Goal: Transaction & Acquisition: Purchase product/service

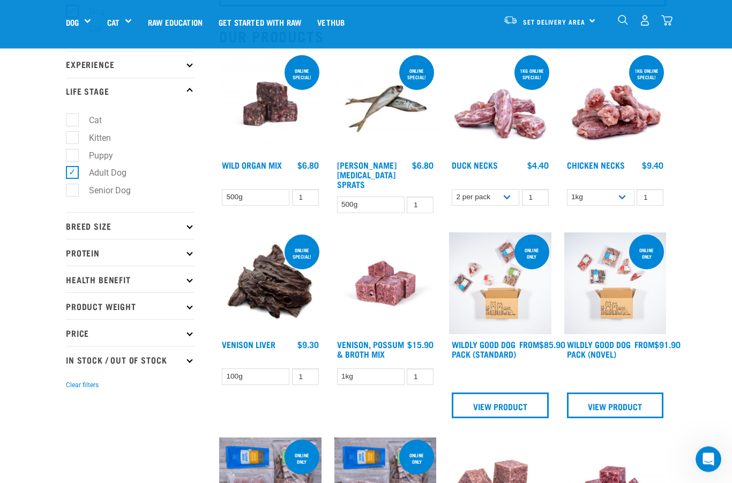
scroll to position [109, 0]
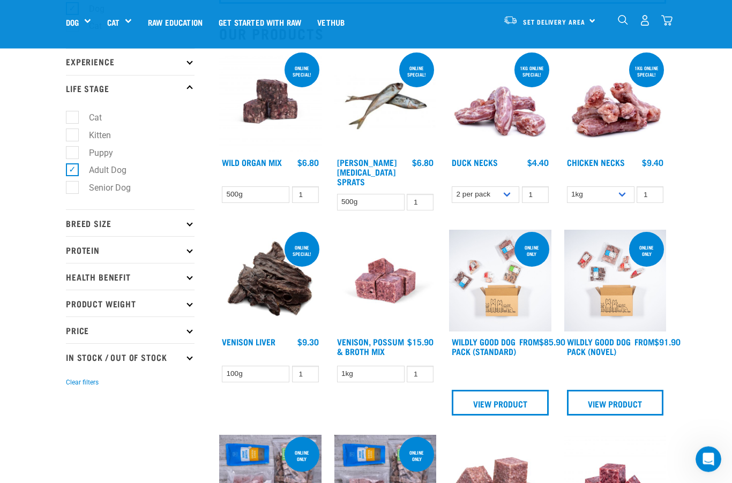
click at [182, 220] on p "Breed Size" at bounding box center [130, 223] width 129 height 27
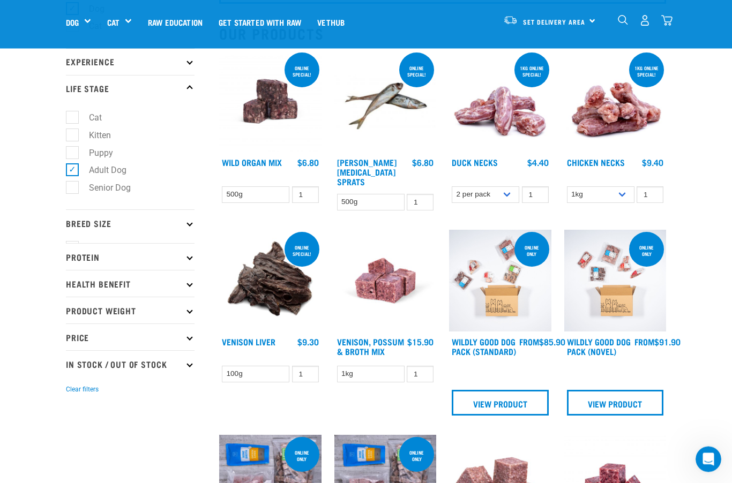
scroll to position [110, 0]
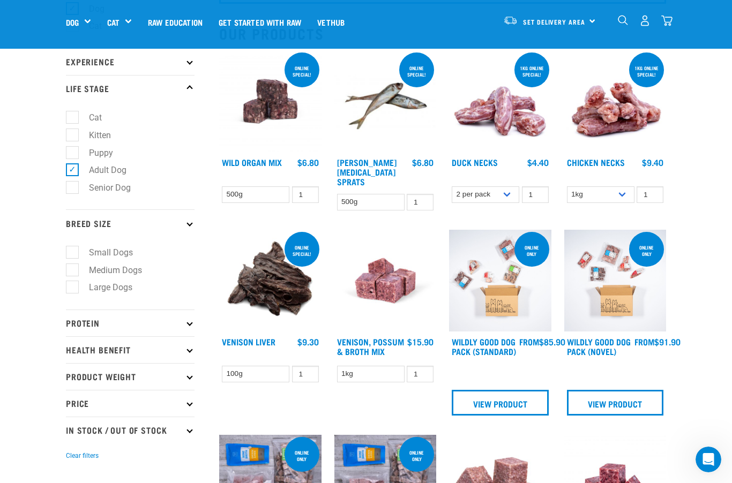
click at [77, 289] on label "Large Dogs" at bounding box center [104, 287] width 65 height 13
click at [73, 289] on input "Large Dogs" at bounding box center [69, 285] width 7 height 7
checkbox input "true"
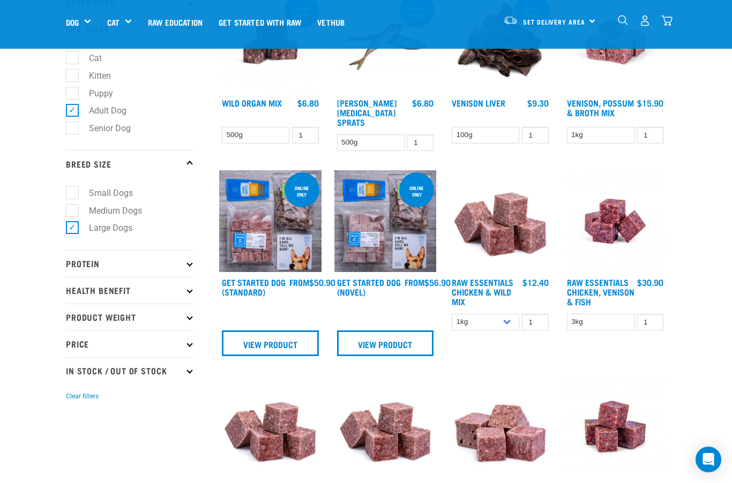
scroll to position [164, 0]
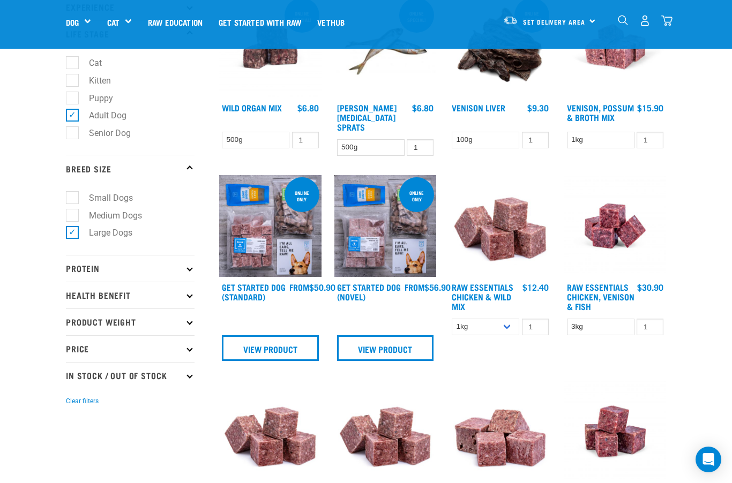
click at [188, 268] on icon at bounding box center [189, 268] width 6 height 6
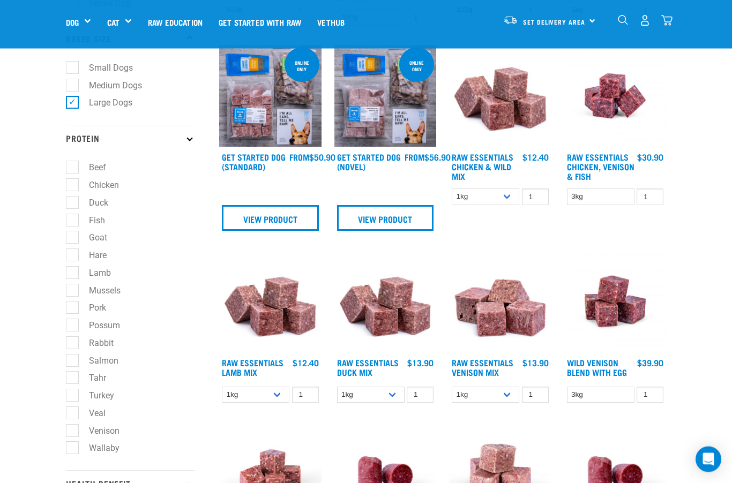
scroll to position [295, 0]
click at [77, 358] on label "Salmon" at bounding box center [97, 360] width 51 height 13
click at [73, 358] on input "Salmon" at bounding box center [69, 358] width 7 height 7
checkbox input "true"
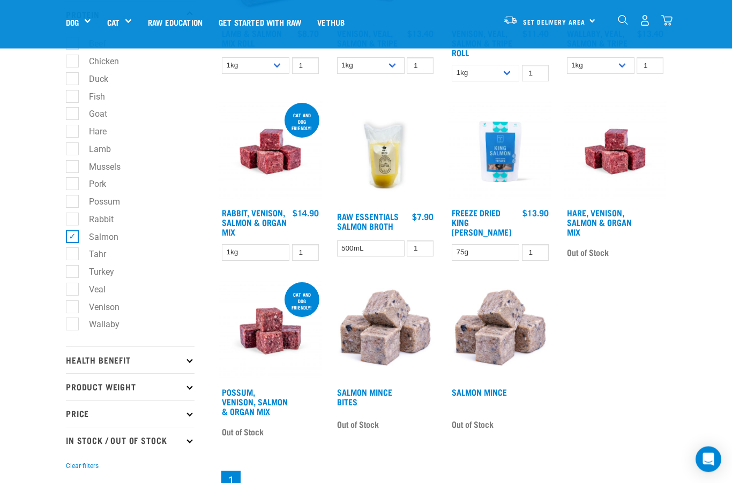
scroll to position [418, 0]
click at [178, 441] on p "In Stock / Out Of Stock" at bounding box center [130, 440] width 129 height 27
click at [73, 468] on label "In Stock" at bounding box center [98, 468] width 52 height 13
click at [73, 468] on input "In Stock" at bounding box center [69, 467] width 7 height 7
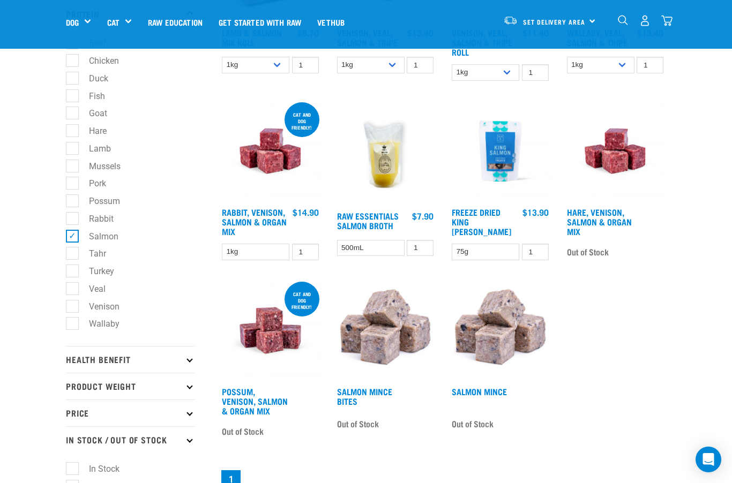
checkbox input "true"
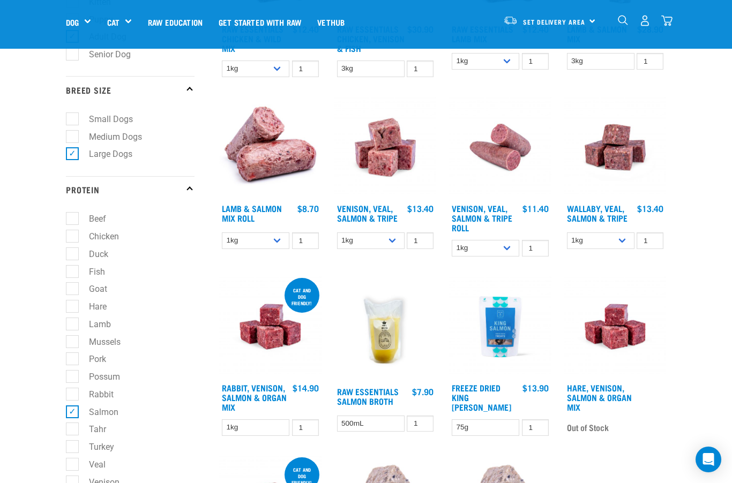
scroll to position [245, 0]
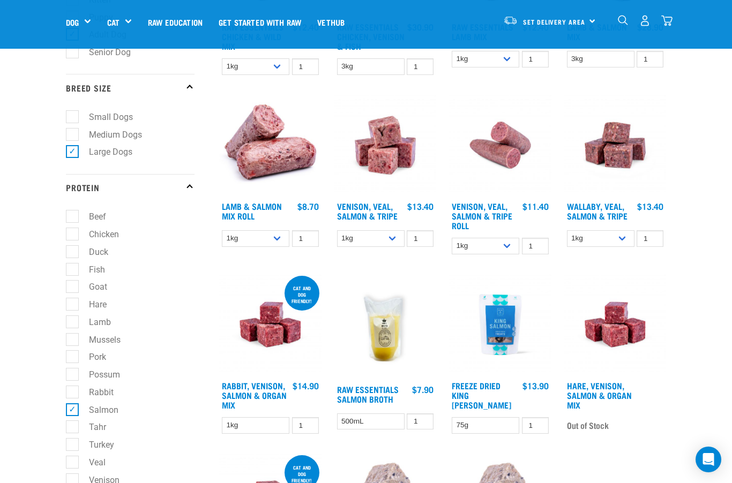
click at [77, 414] on label "Salmon" at bounding box center [97, 409] width 51 height 13
click at [73, 411] on input "Salmon" at bounding box center [69, 408] width 7 height 7
checkbox input "false"
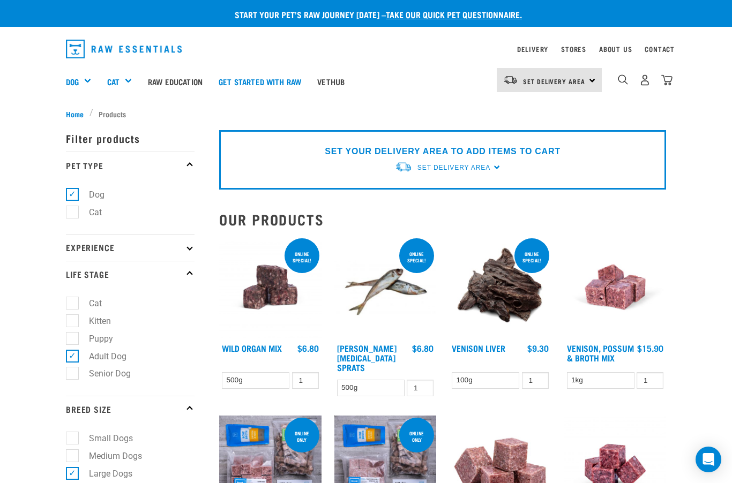
click at [188, 246] on p "Experience" at bounding box center [130, 247] width 129 height 27
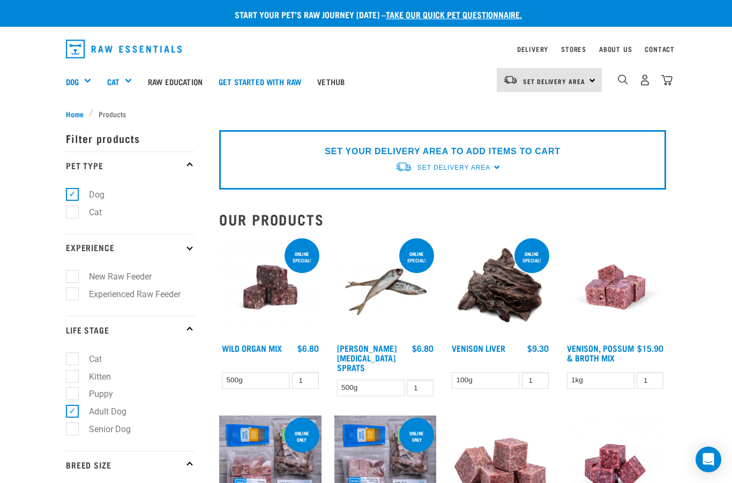
click at [78, 293] on label "Experienced Raw Feeder" at bounding box center [128, 294] width 113 height 13
click at [73, 293] on input "Experienced Raw Feeder" at bounding box center [69, 292] width 7 height 7
checkbox input "true"
click at [0, 0] on div "Bulk Treats" at bounding box center [0, 0] width 0 height 0
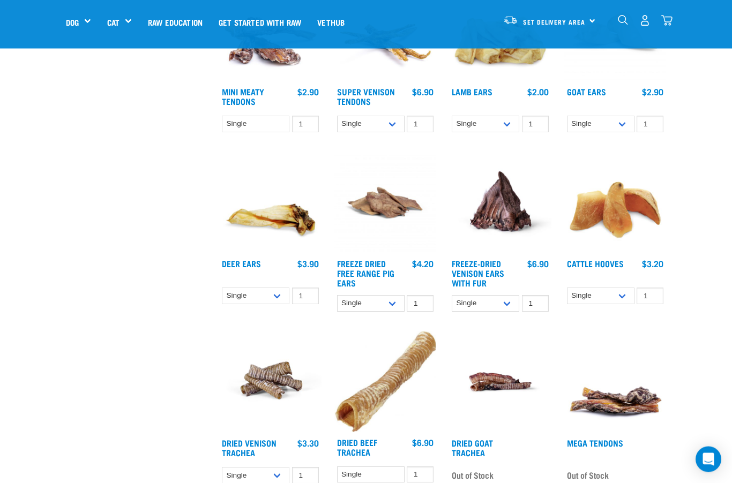
scroll to position [525, 0]
click at [272, 448] on link "Dried Venison Trachea" at bounding box center [249, 447] width 55 height 14
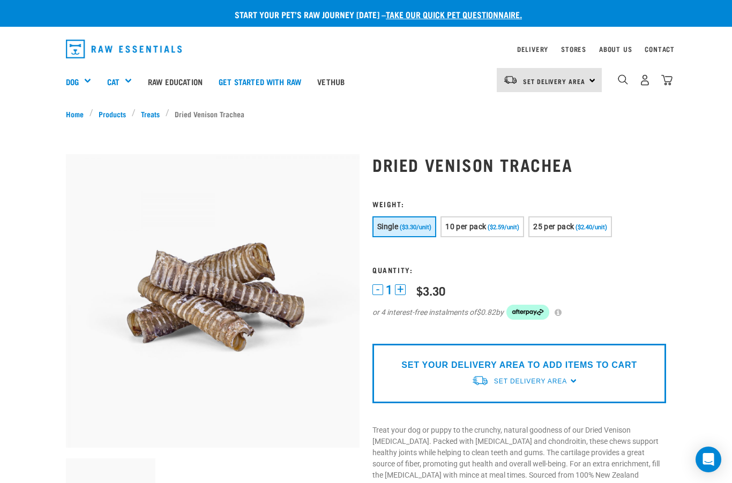
click at [486, 227] on span "10 per pack" at bounding box center [465, 226] width 41 height 9
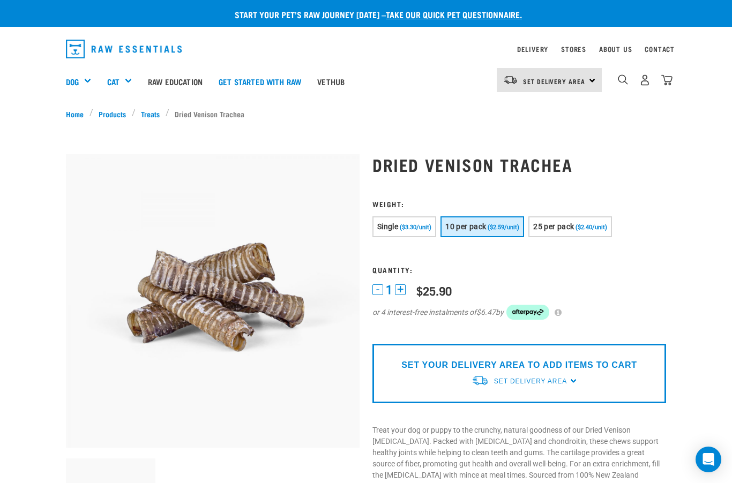
click at [411, 231] on button "Single ($3.30/unit)" at bounding box center [404, 226] width 64 height 21
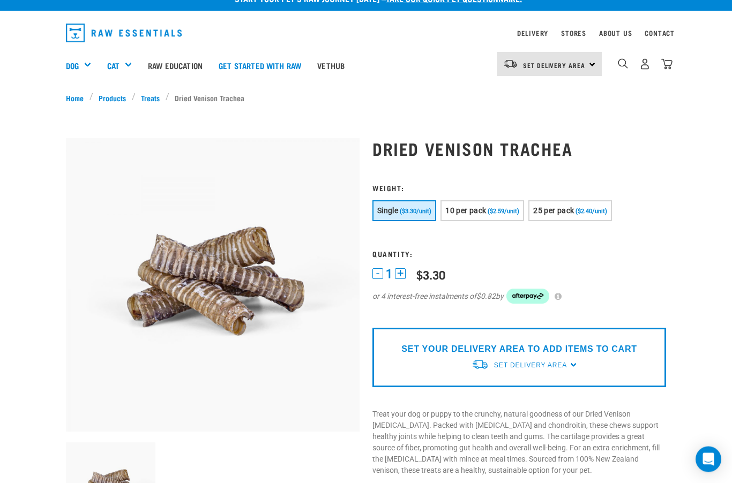
scroll to position [16, 0]
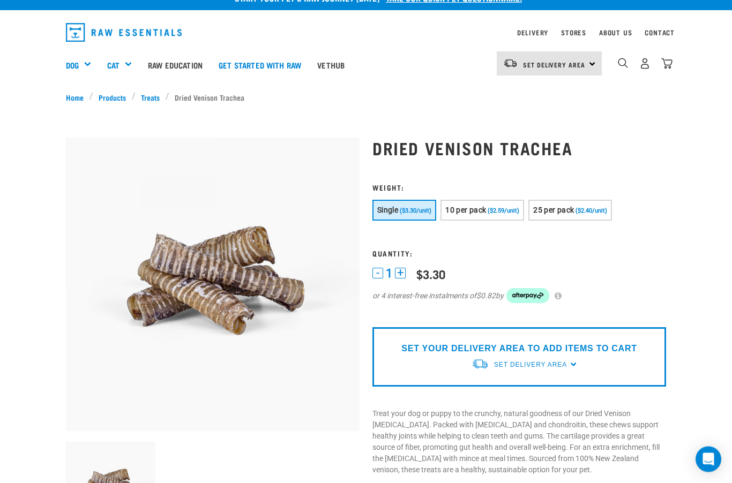
click at [567, 363] on span "Set Delivery Area" at bounding box center [530, 366] width 73 height 8
click at [517, 387] on link "[GEOGRAPHIC_DATA]" at bounding box center [524, 390] width 107 height 18
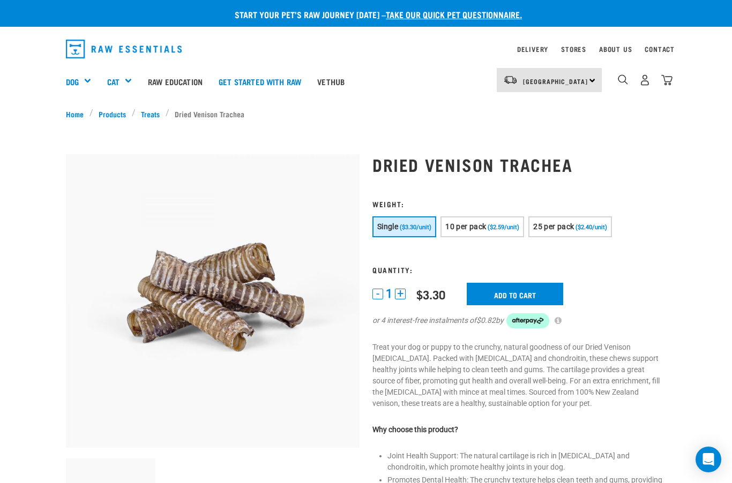
click at [518, 289] on input "Add to cart" at bounding box center [515, 294] width 96 height 23
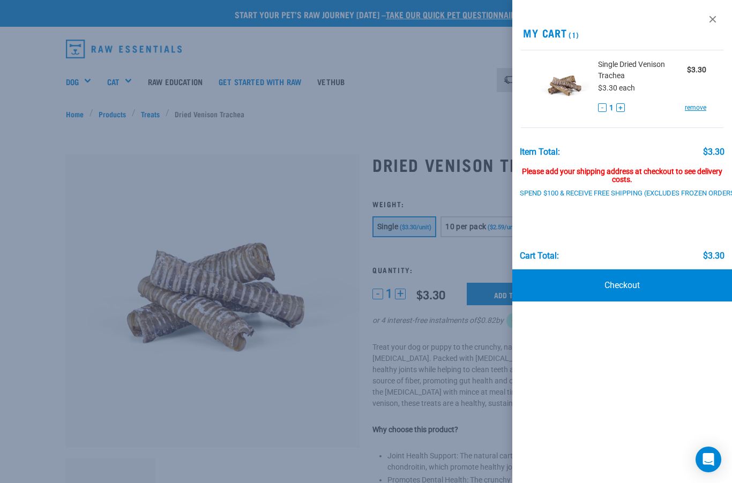
click at [150, 116] on div at bounding box center [366, 241] width 732 height 483
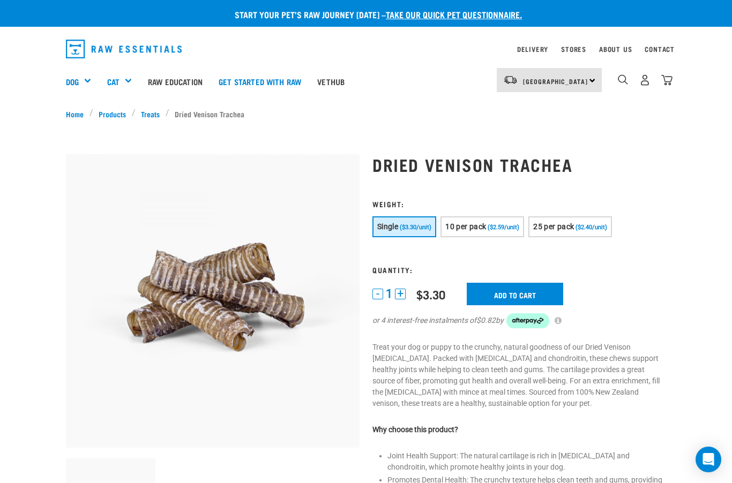
click at [146, 110] on link "Treats" at bounding box center [151, 113] width 30 height 11
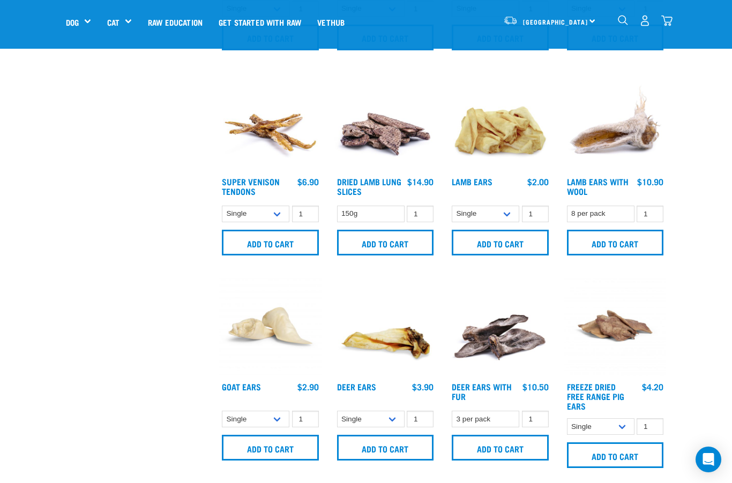
scroll to position [622, 0]
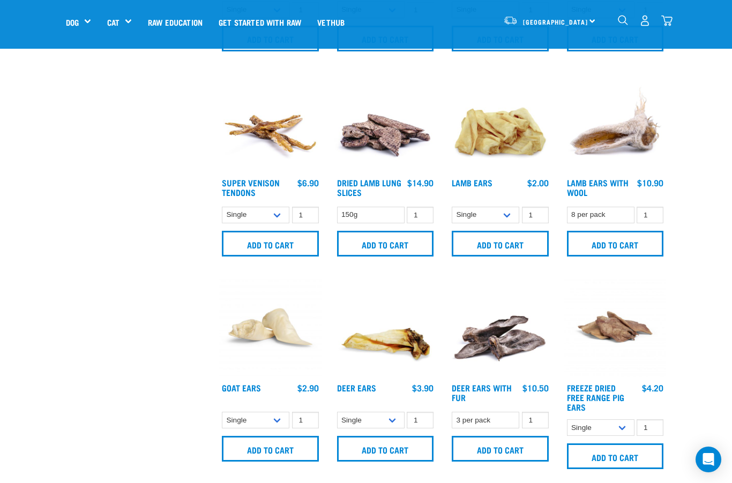
click at [272, 246] on input "Add to cart" at bounding box center [270, 244] width 97 height 26
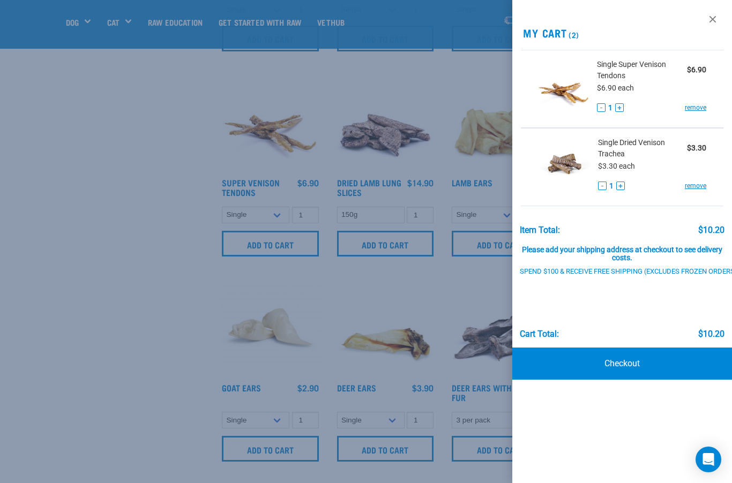
click at [416, 293] on div at bounding box center [366, 241] width 732 height 483
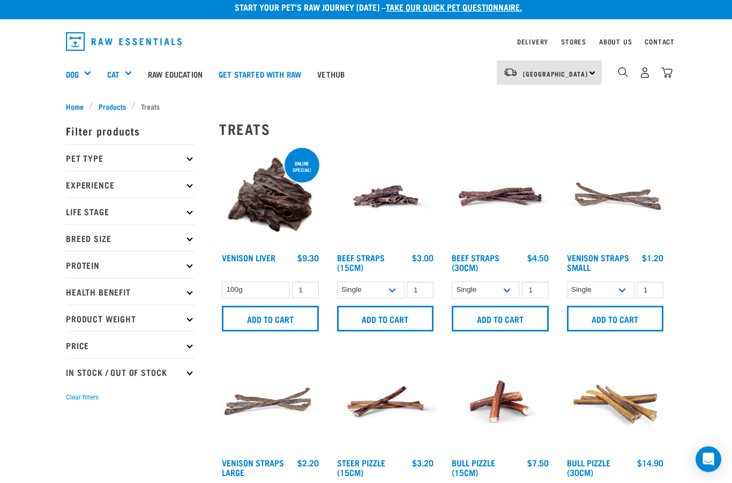
scroll to position [0, 0]
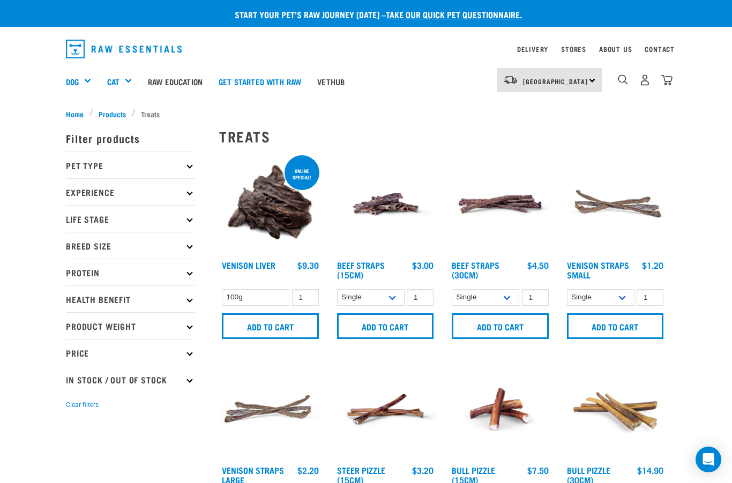
click at [118, 109] on span "Products" at bounding box center [112, 113] width 27 height 11
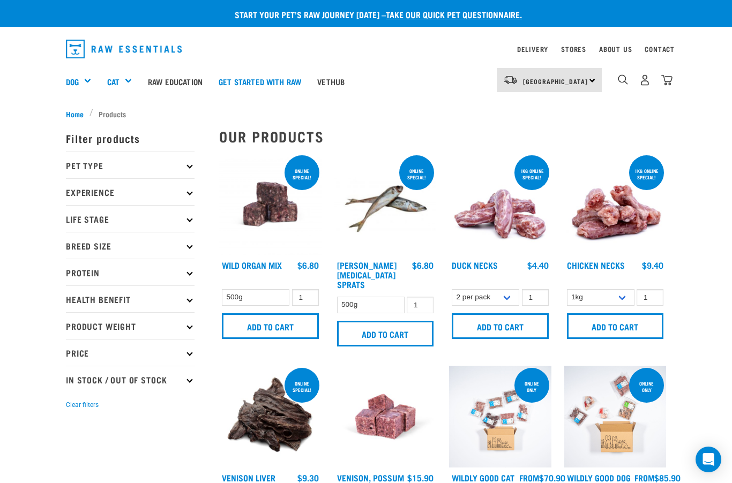
click at [182, 170] on p "Pet Type" at bounding box center [130, 165] width 129 height 27
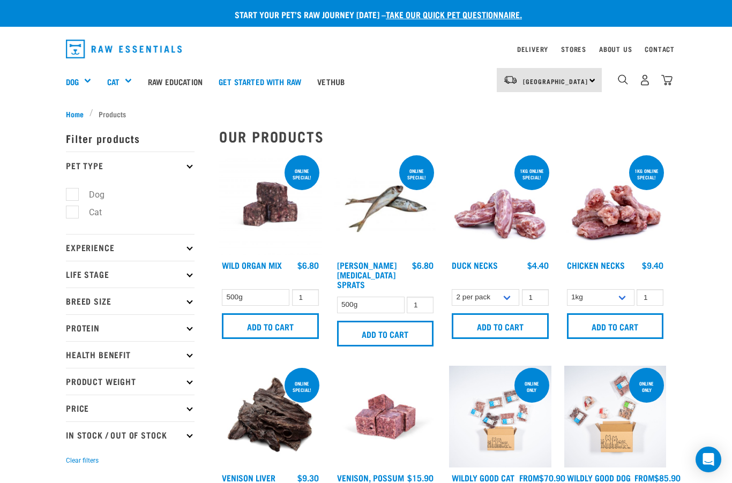
click at [72, 198] on label "Dog" at bounding box center [90, 194] width 37 height 13
click at [71, 196] on input "Dog" at bounding box center [69, 192] width 7 height 7
checkbox input "true"
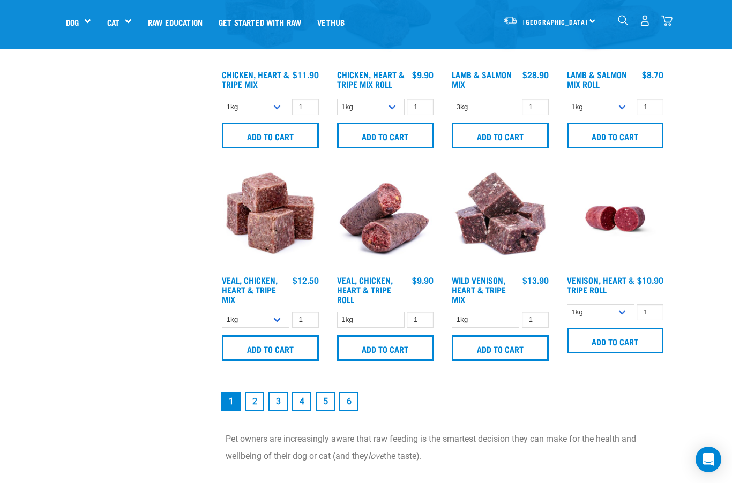
scroll to position [1381, 0]
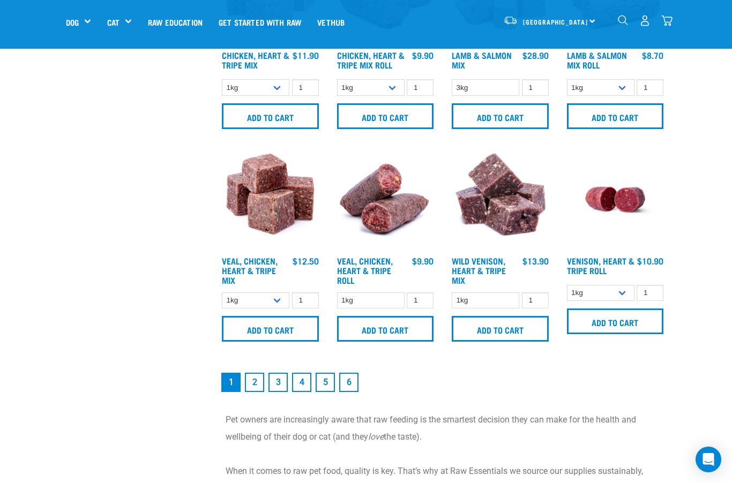
click at [255, 392] on link "2" at bounding box center [254, 382] width 19 height 19
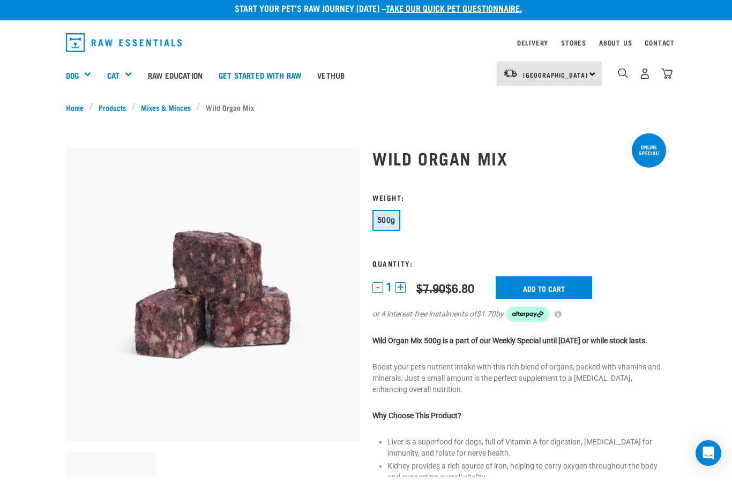
scroll to position [8, 0]
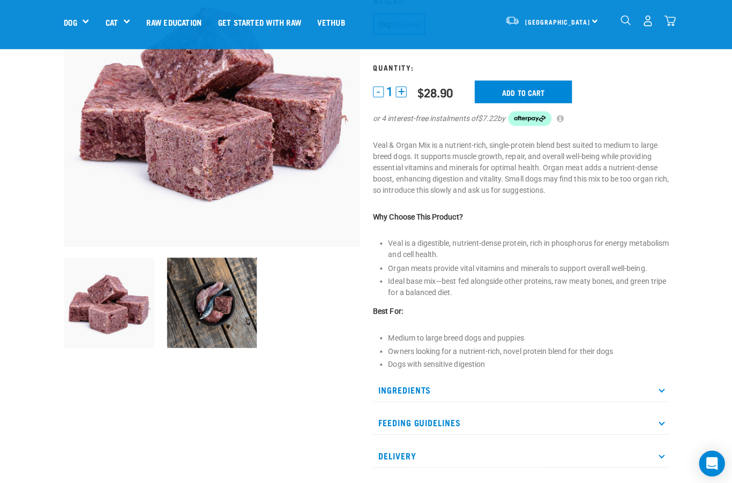
scroll to position [136, 0]
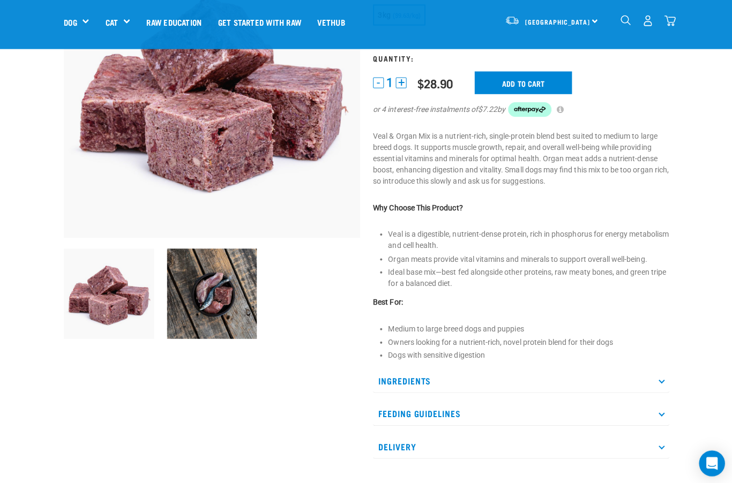
click at [657, 375] on p "Ingredients" at bounding box center [519, 377] width 294 height 24
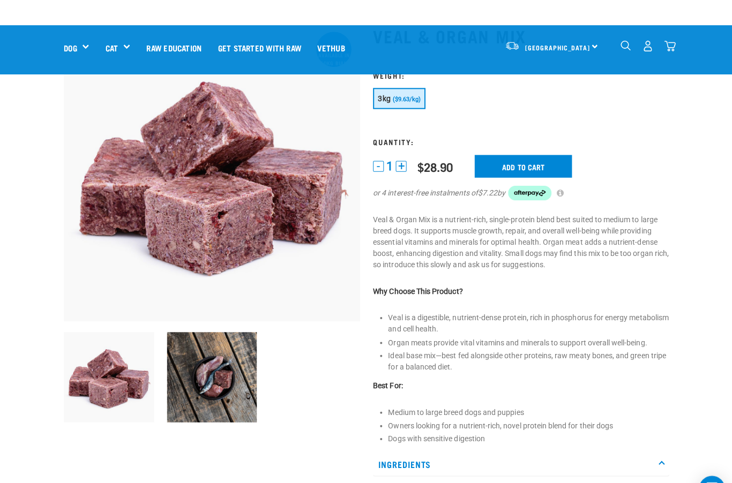
scroll to position [0, 0]
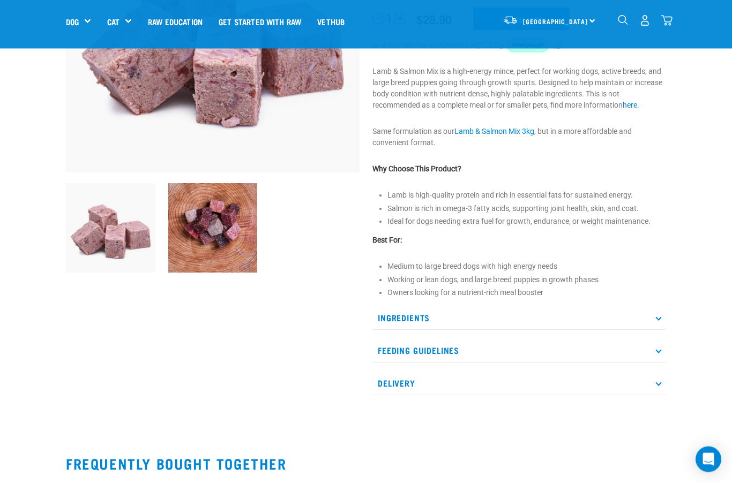
scroll to position [208, 0]
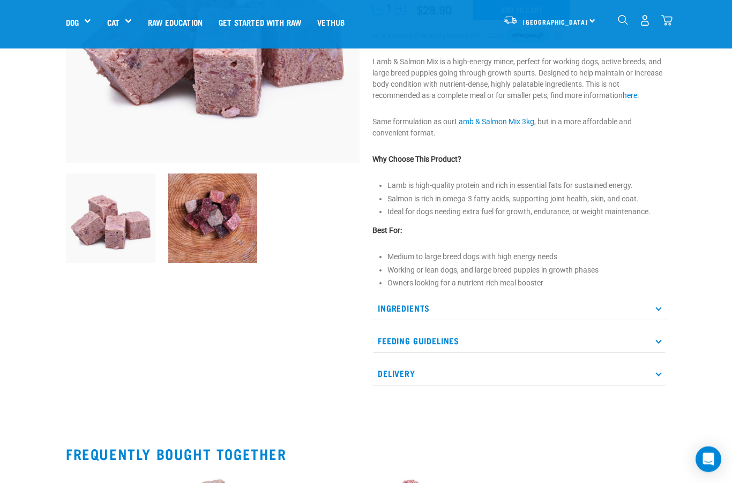
click at [657, 310] on icon at bounding box center [658, 309] width 6 height 6
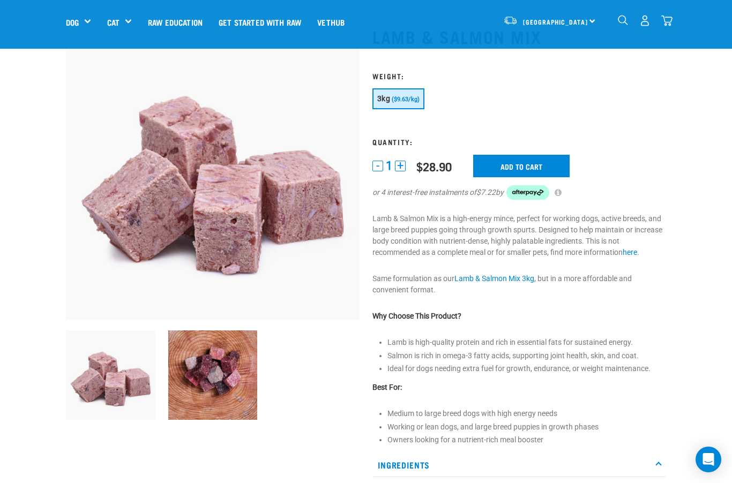
scroll to position [47, 0]
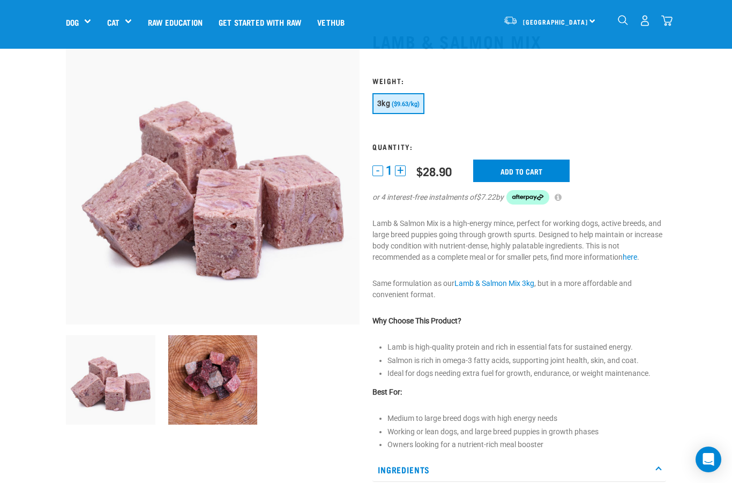
click at [520, 169] on input "Add to cart" at bounding box center [521, 171] width 96 height 23
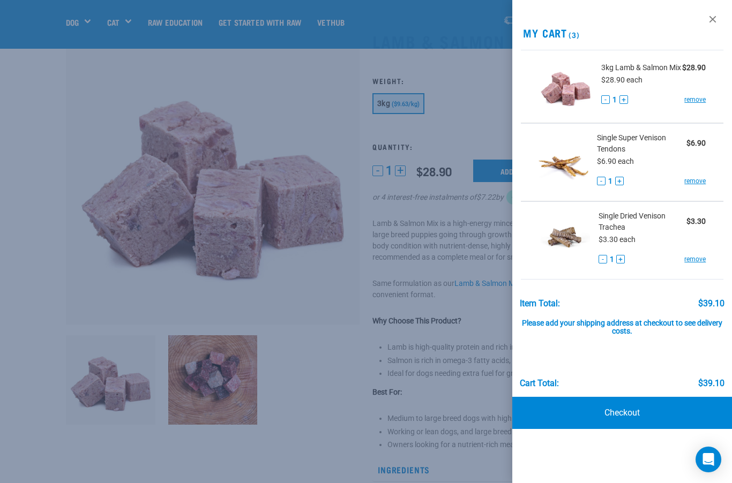
click at [343, 330] on div at bounding box center [366, 241] width 732 height 483
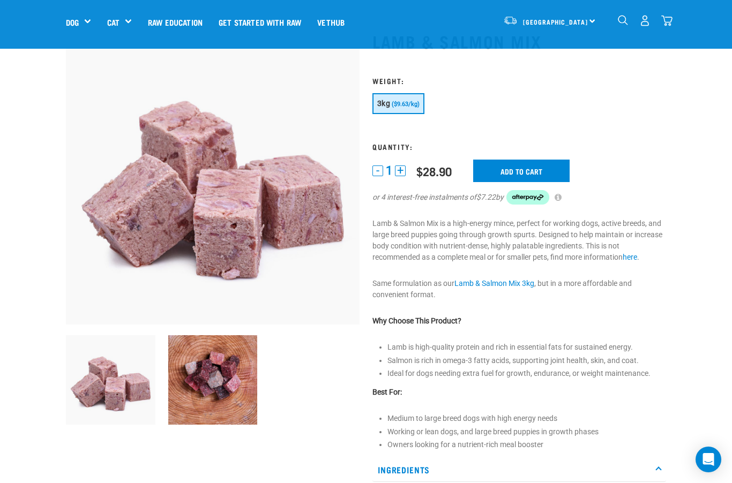
scroll to position [0, 0]
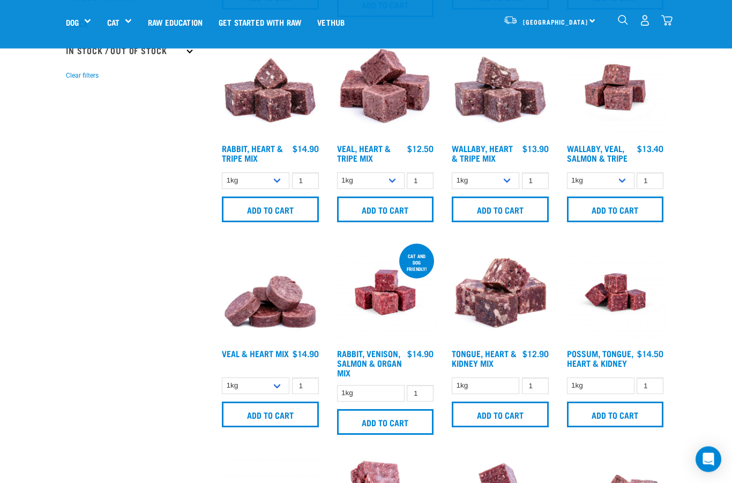
scroll to position [254, 0]
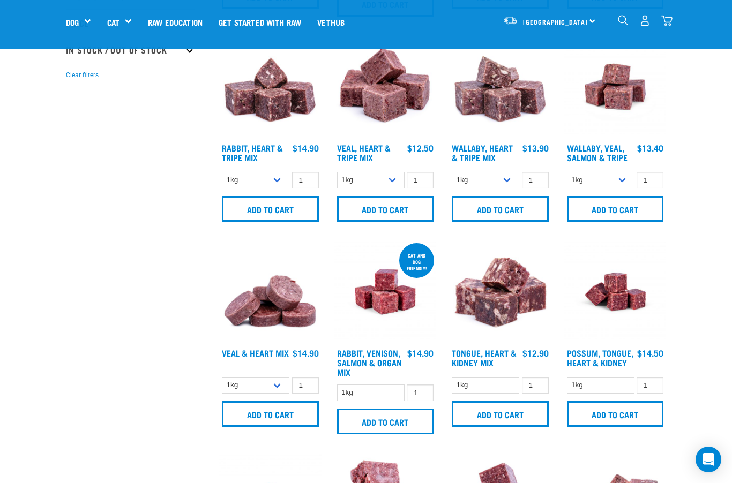
click at [501, 422] on input "Add to cart" at bounding box center [500, 414] width 97 height 26
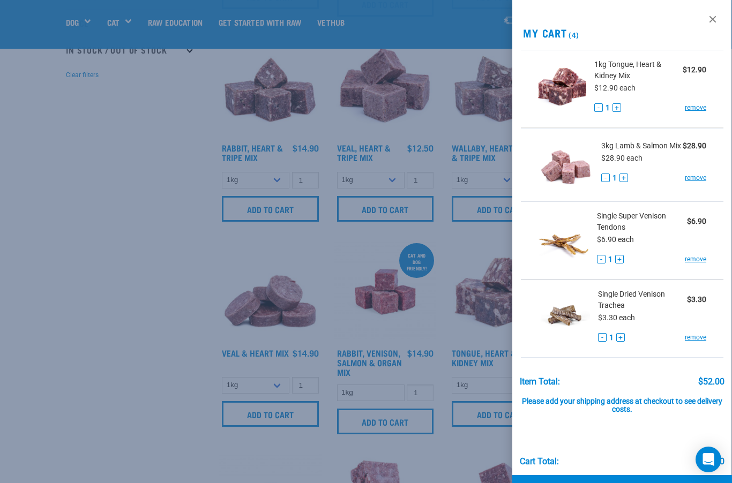
click at [463, 468] on div at bounding box center [366, 241] width 732 height 483
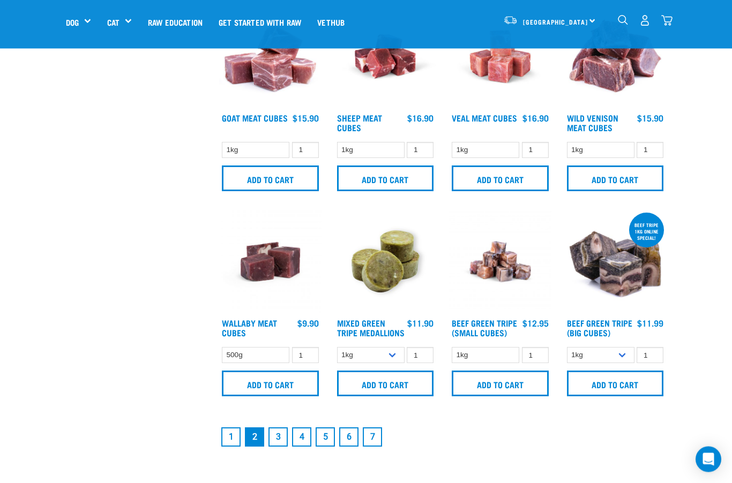
scroll to position [1318, 0]
click at [280, 447] on link "3" at bounding box center [277, 437] width 19 height 19
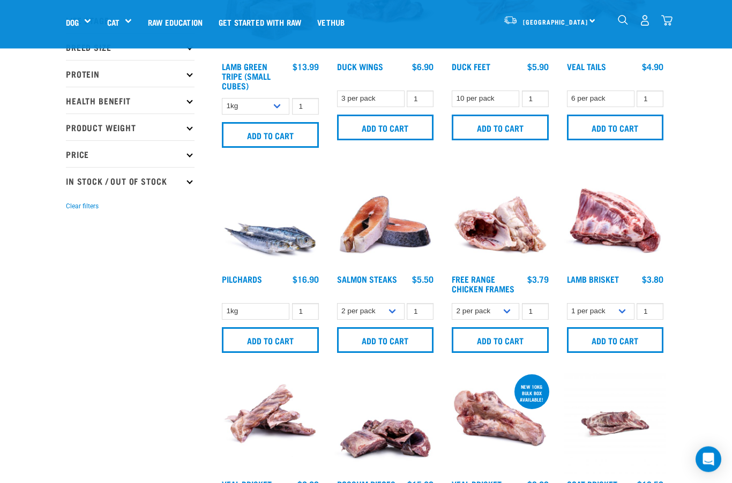
scroll to position [123, 0]
click at [388, 341] on input "Add to cart" at bounding box center [385, 340] width 97 height 26
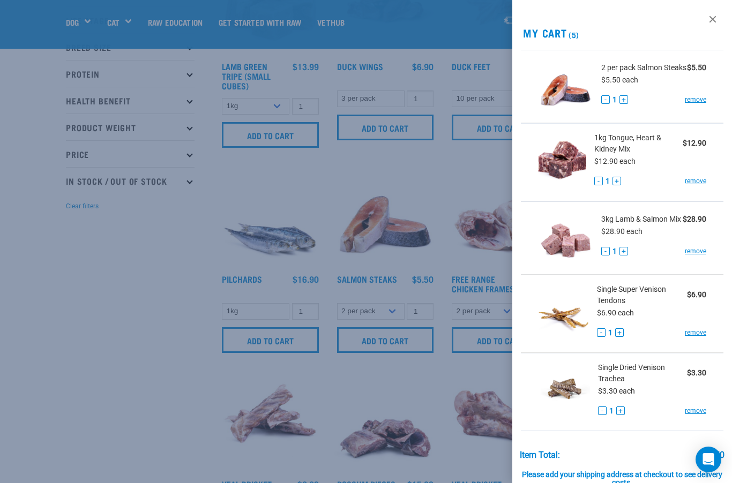
click at [400, 390] on div at bounding box center [366, 241] width 732 height 483
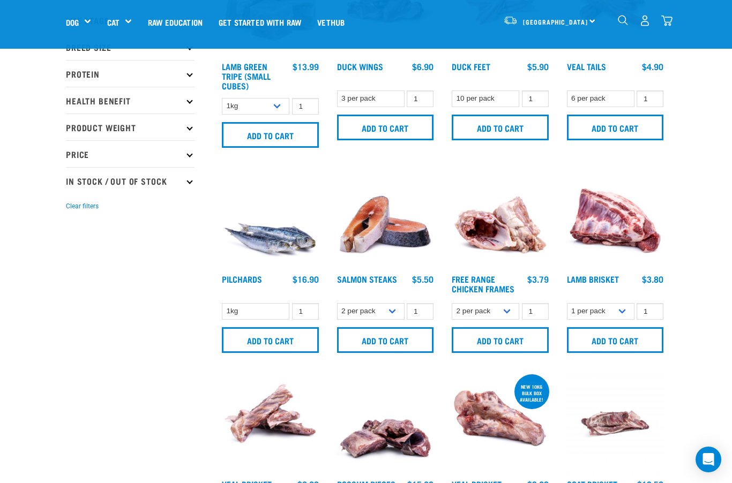
click at [508, 350] on input "Add to cart" at bounding box center [500, 340] width 97 height 26
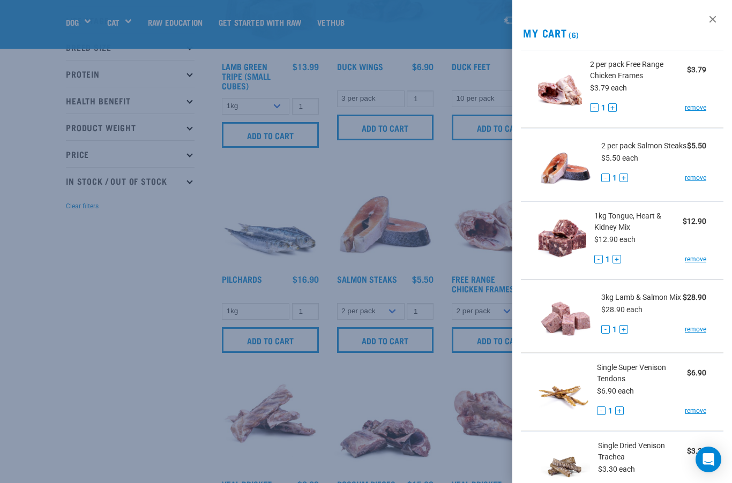
click at [159, 424] on div at bounding box center [366, 241] width 732 height 483
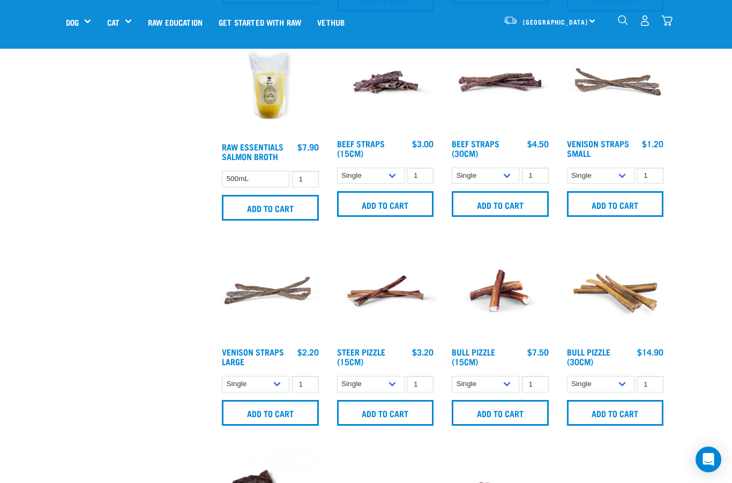
scroll to position [1086, 0]
click at [278, 222] on input "Add to cart" at bounding box center [270, 209] width 97 height 26
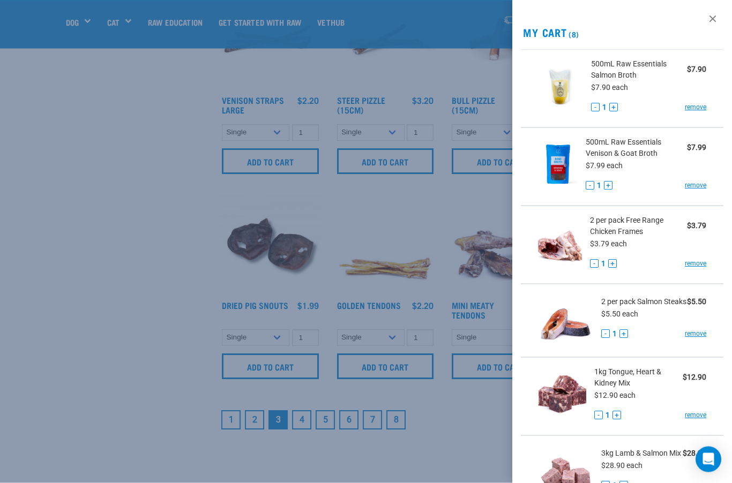
scroll to position [1340, 0]
click at [467, 460] on div at bounding box center [366, 241] width 732 height 483
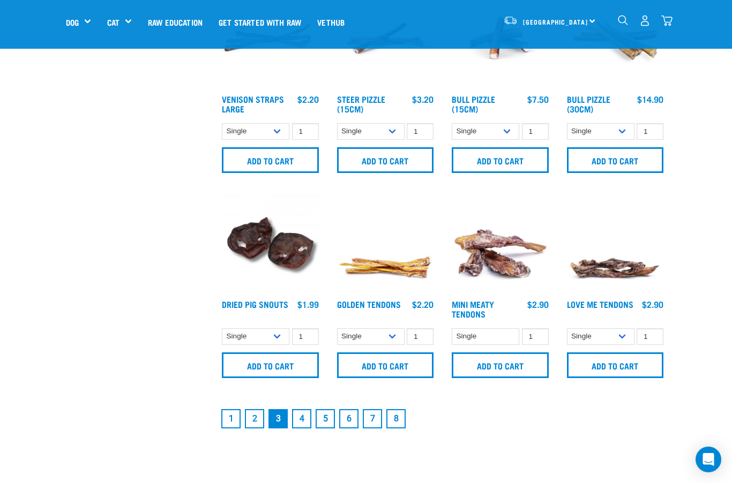
click at [301, 429] on link "4" at bounding box center [301, 418] width 19 height 19
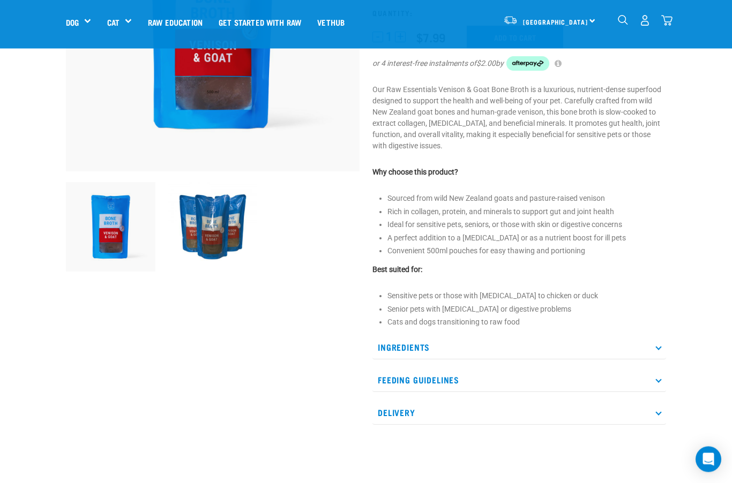
scroll to position [200, 0]
click at [653, 345] on p "Ingredients" at bounding box center [519, 347] width 294 height 24
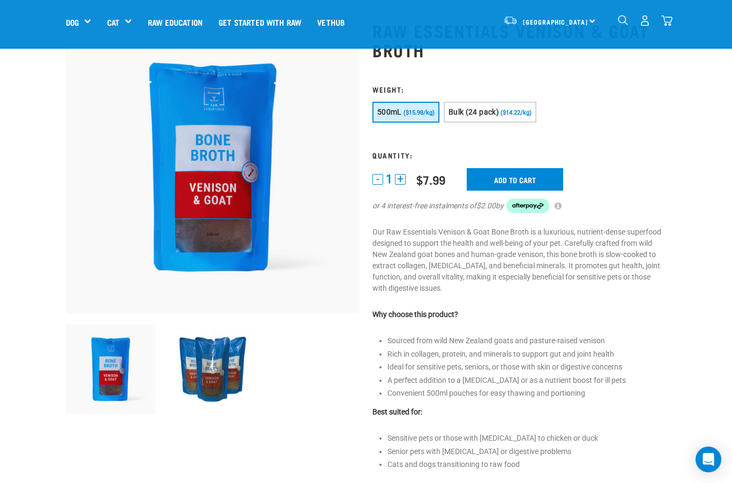
scroll to position [44, 0]
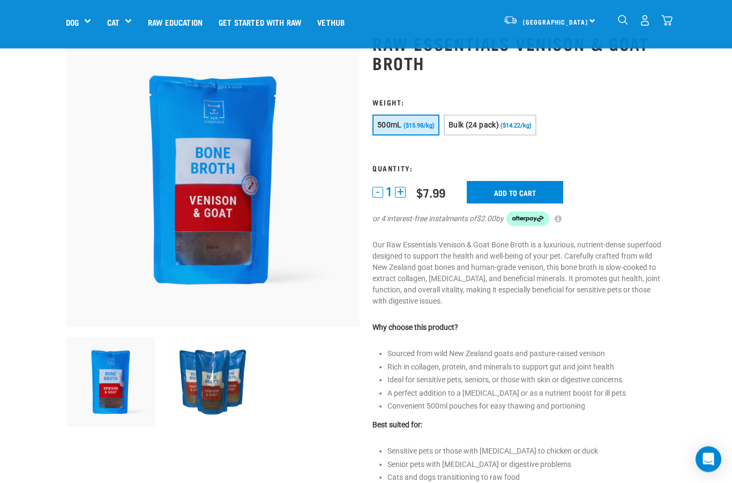
click at [516, 193] on input "Add to cart" at bounding box center [515, 193] width 96 height 23
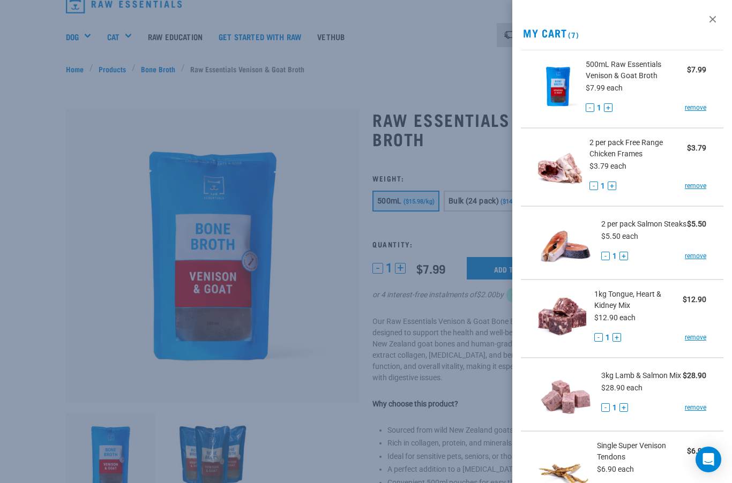
scroll to position [0, 0]
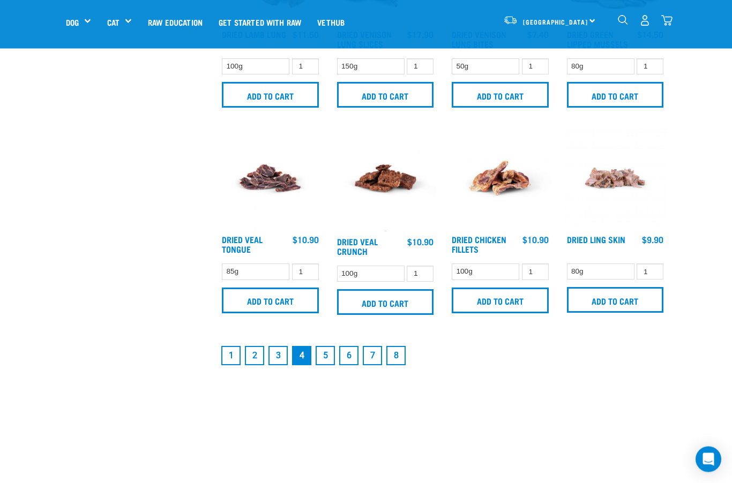
scroll to position [1409, 0]
click at [320, 365] on link "5" at bounding box center [325, 355] width 19 height 19
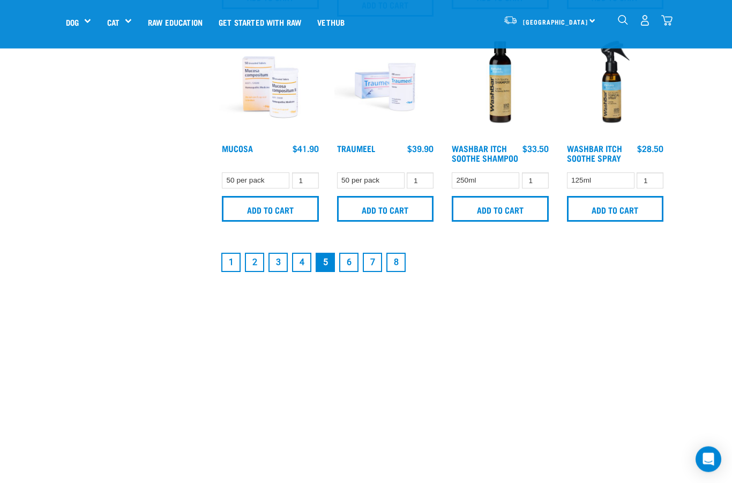
scroll to position [1561, 0]
click at [348, 272] on link "6" at bounding box center [348, 262] width 19 height 19
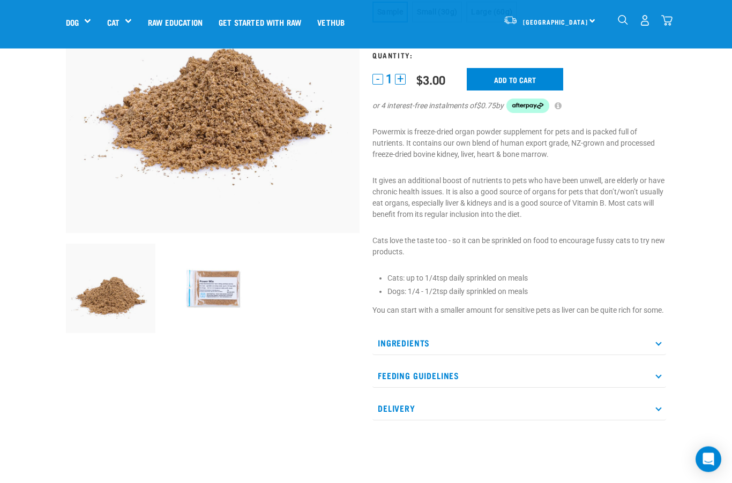
scroll to position [139, 0]
click at [655, 354] on p "Ingredients" at bounding box center [519, 343] width 294 height 24
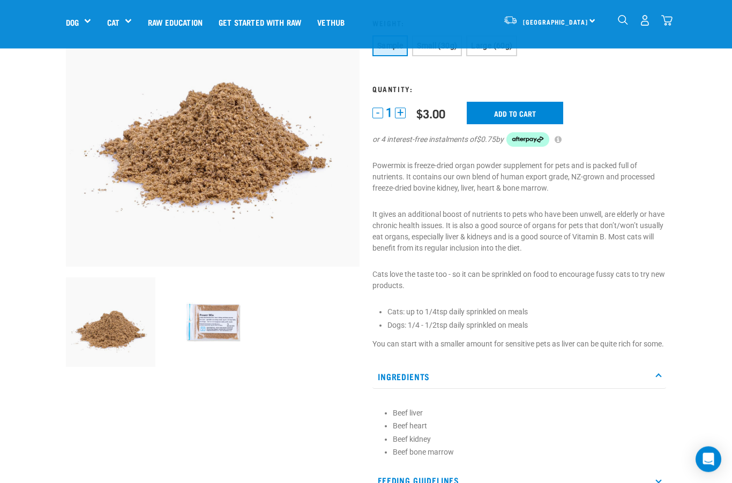
scroll to position [108, 0]
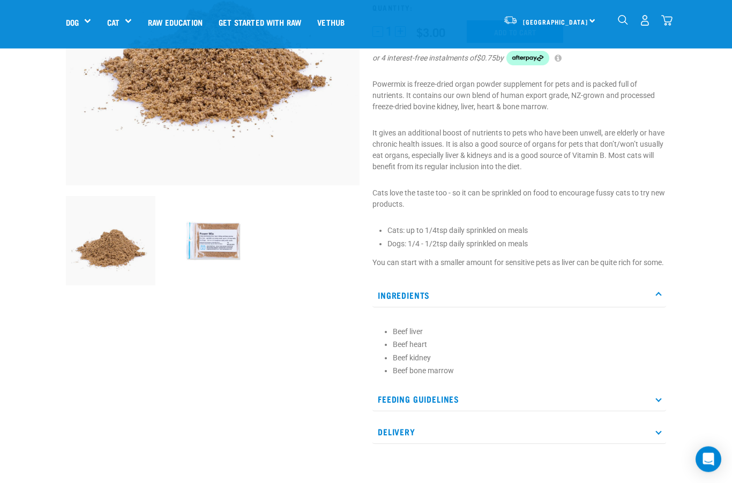
click at [660, 412] on p "Feeding Guidelines" at bounding box center [519, 400] width 294 height 24
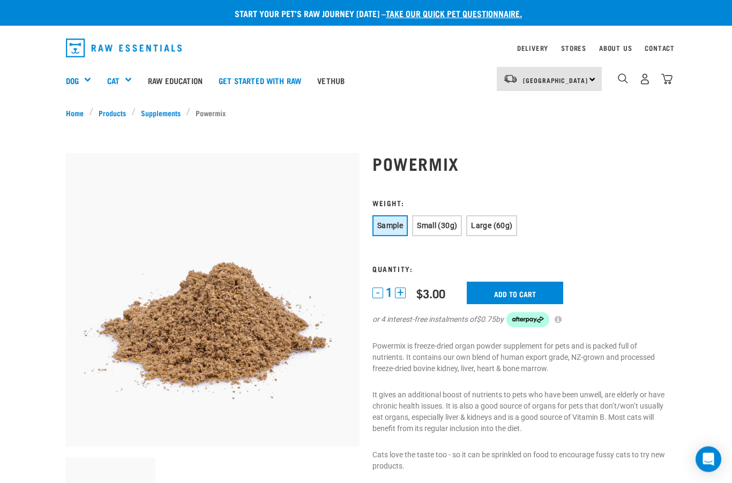
scroll to position [0, 0]
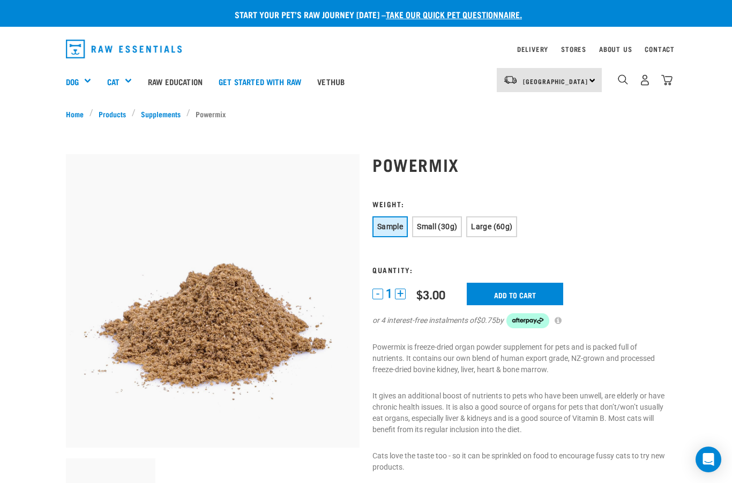
click at [504, 233] on button "Large (60g)" at bounding box center [491, 226] width 51 height 21
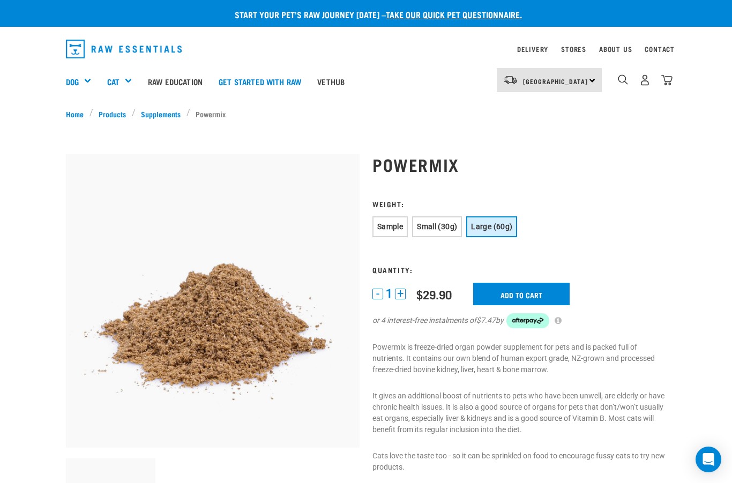
click at [387, 233] on button "Sample" at bounding box center [389, 226] width 35 height 21
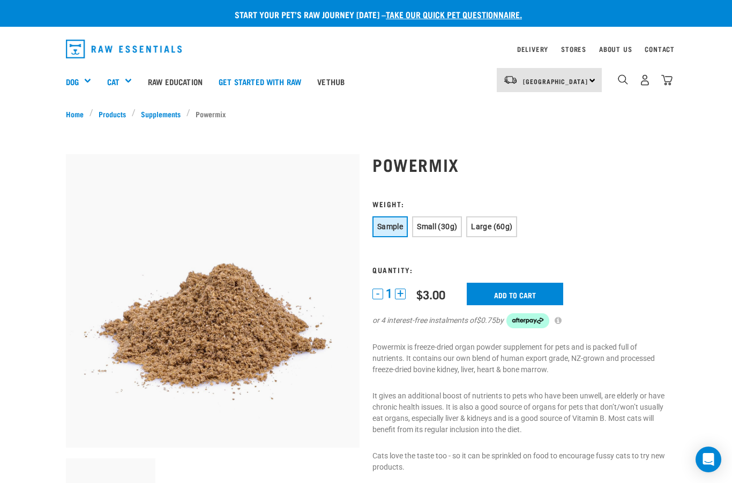
click at [531, 295] on input "Add to cart" at bounding box center [515, 294] width 96 height 23
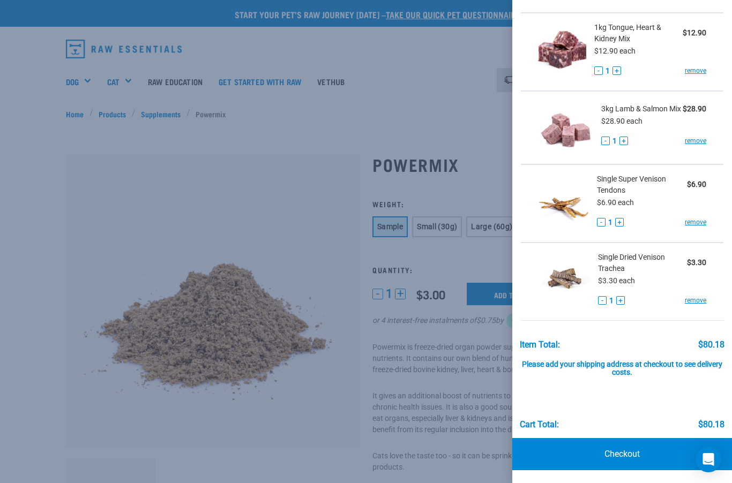
scroll to position [427, 0]
click at [309, 213] on div at bounding box center [366, 241] width 732 height 483
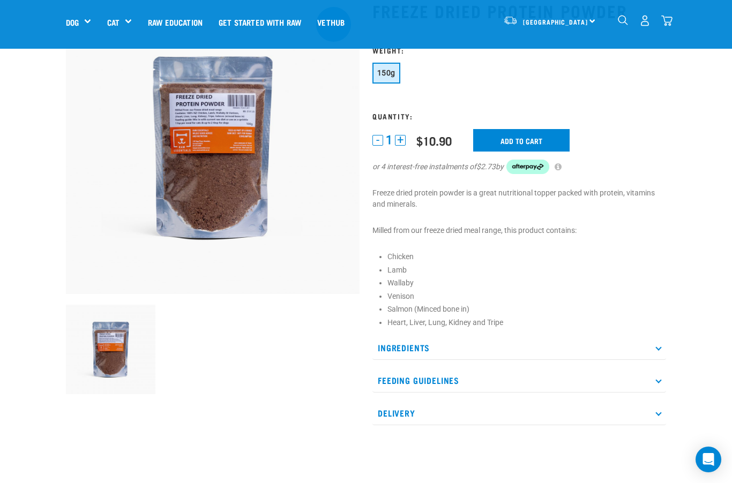
scroll to position [77, 0]
click at [656, 350] on p "Ingredients" at bounding box center [519, 348] width 294 height 24
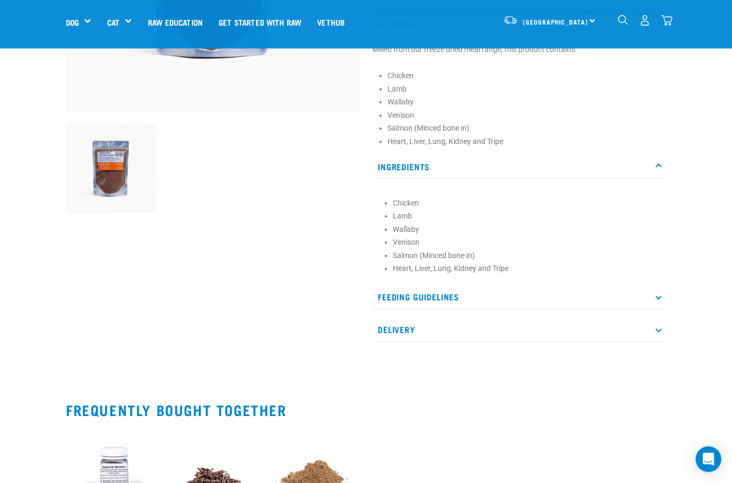
scroll to position [259, 0]
click at [657, 333] on p "Delivery" at bounding box center [519, 330] width 294 height 24
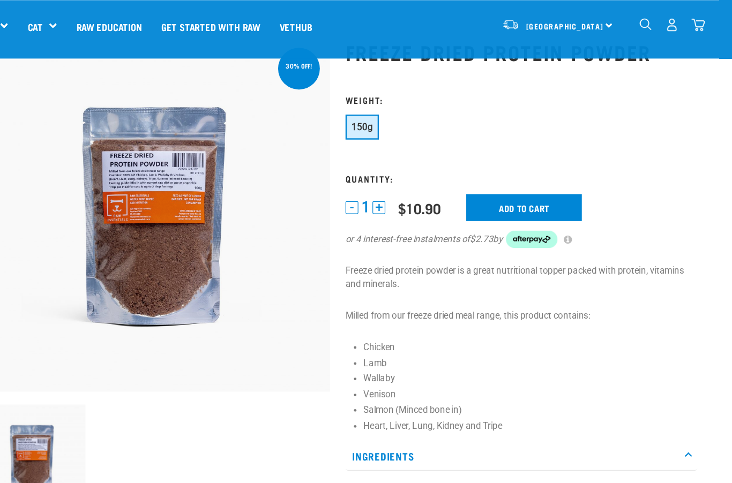
scroll to position [45, 0]
click at [473, 173] on input "Add to cart" at bounding box center [521, 173] width 96 height 23
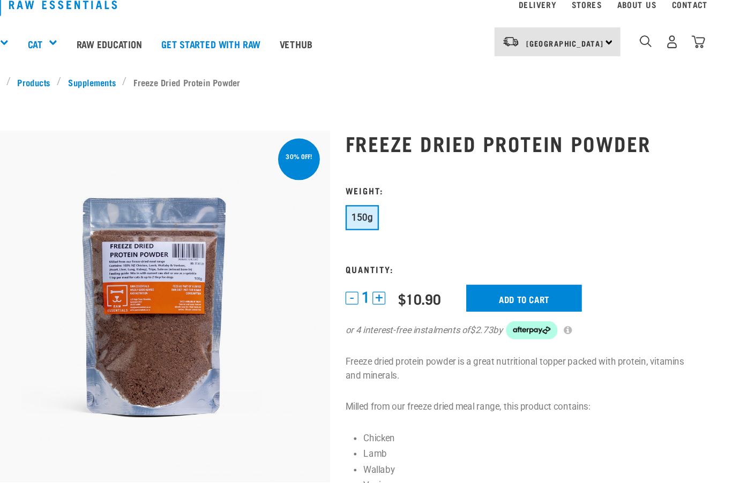
scroll to position [0, 0]
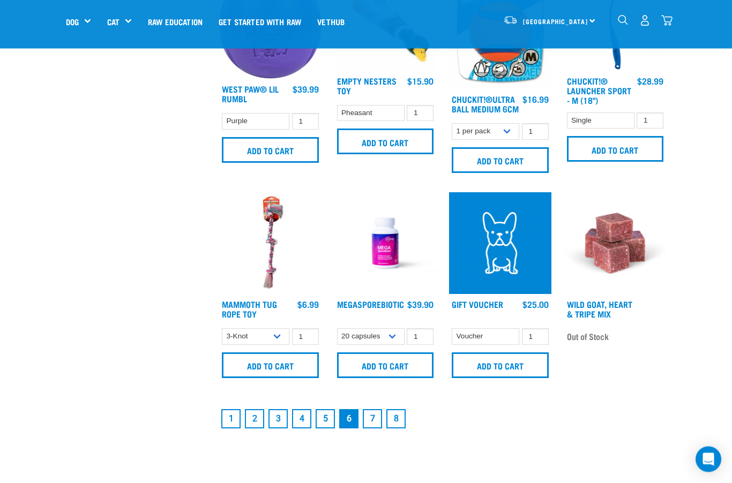
scroll to position [1370, 0]
click at [372, 429] on link "7" at bounding box center [372, 418] width 19 height 19
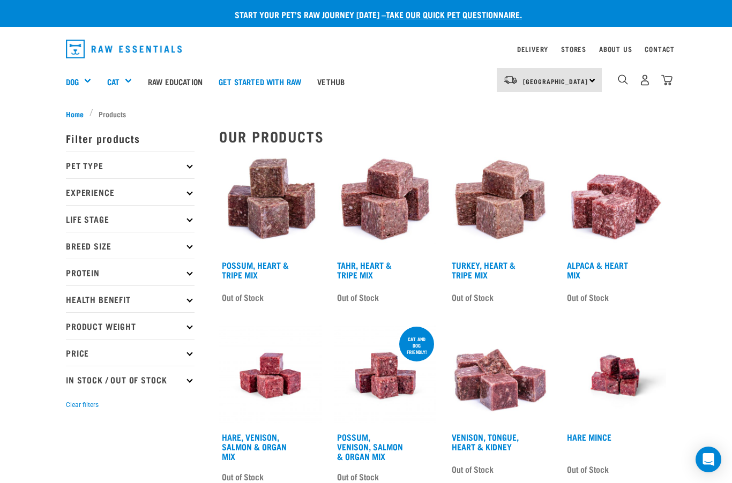
click at [666, 78] on img "dropdown navigation" at bounding box center [666, 79] width 11 height 11
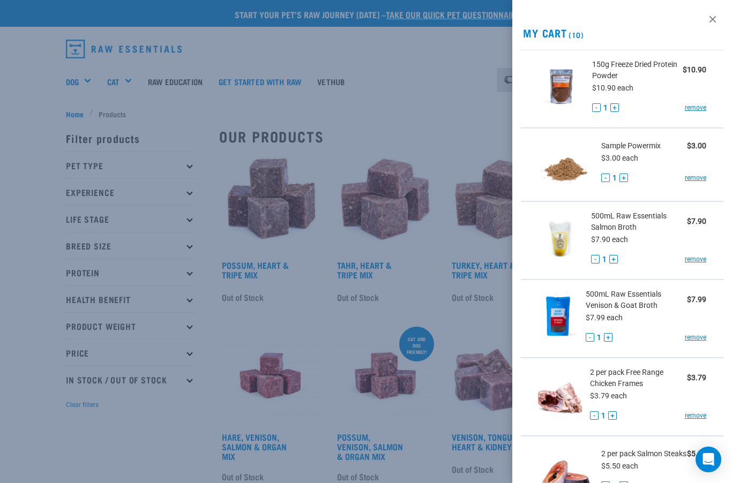
click at [197, 109] on div at bounding box center [366, 241] width 732 height 483
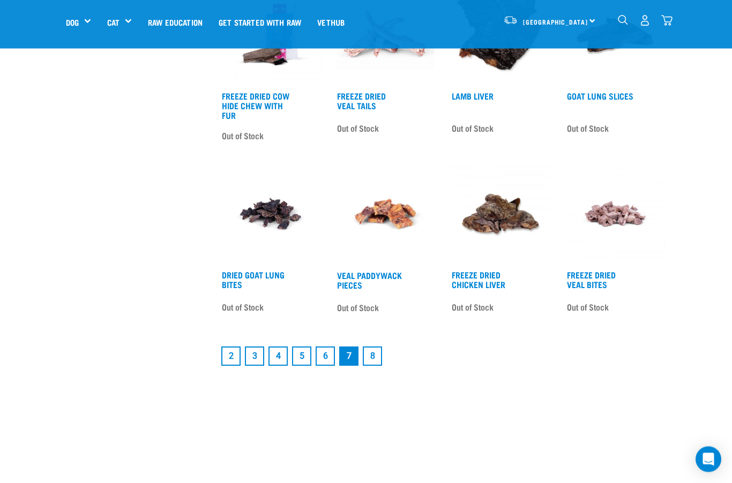
scroll to position [1139, 0]
click at [227, 366] on link "2" at bounding box center [230, 356] width 19 height 19
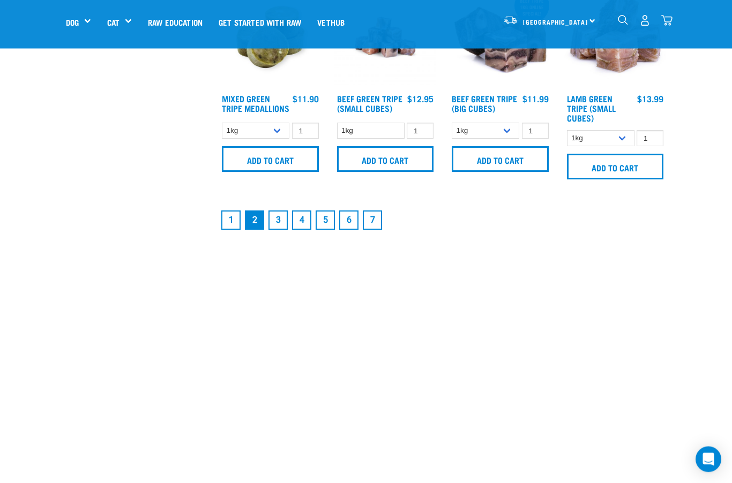
scroll to position [1542, 0]
click at [224, 230] on link "1" at bounding box center [230, 220] width 19 height 19
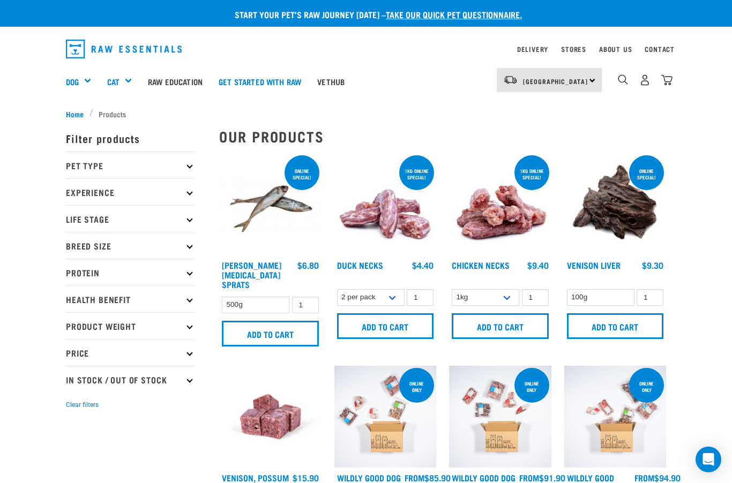
click at [167, 278] on p "Protein" at bounding box center [130, 272] width 129 height 27
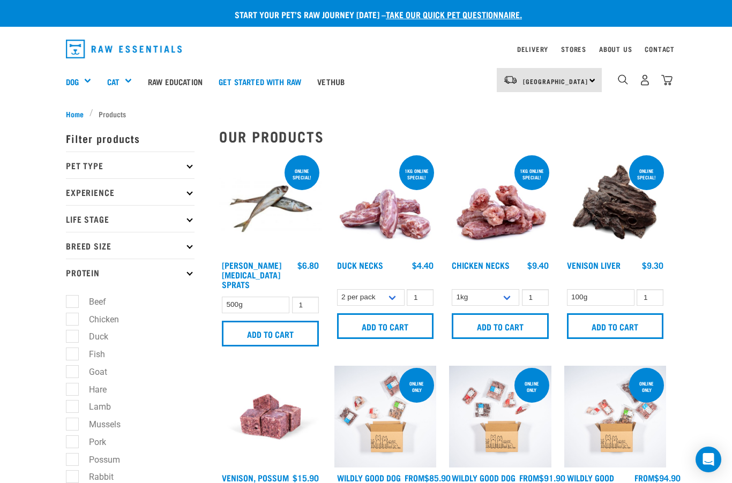
click at [72, 456] on label "Possum" at bounding box center [98, 459] width 53 height 13
click at [70, 456] on input "Possum" at bounding box center [69, 457] width 7 height 7
checkbox input "true"
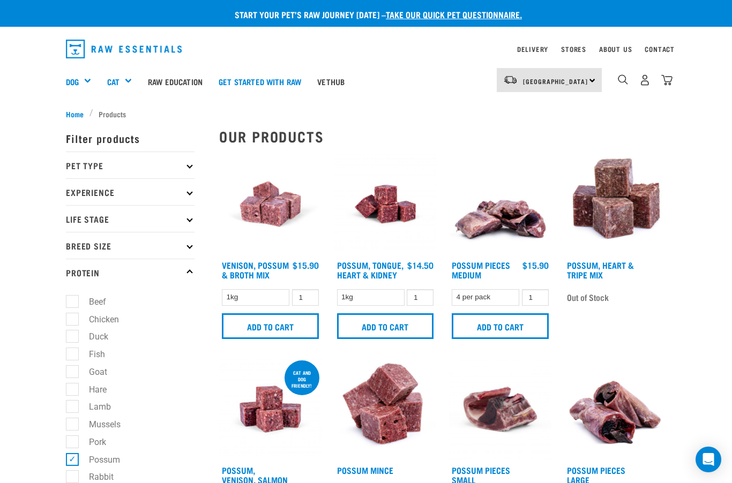
click at [684, 340] on div "Start your pet’s raw journey [DATE] – take our quick pet questionnaire. Deliver…" at bounding box center [366, 450] width 732 height 901
click at [72, 375] on label "Goat" at bounding box center [92, 371] width 40 height 13
click at [72, 373] on input "Goat" at bounding box center [69, 369] width 7 height 7
checkbox input "true"
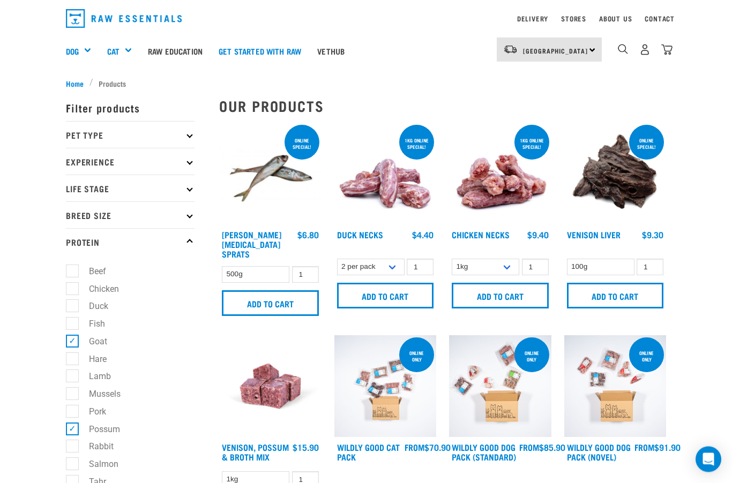
scroll to position [30, 0]
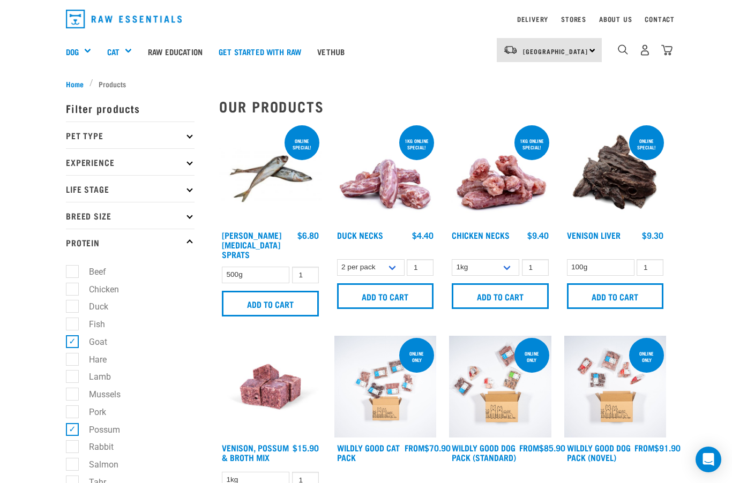
click at [72, 345] on label "Goat" at bounding box center [92, 341] width 40 height 13
click at [71, 343] on input "Goat" at bounding box center [69, 339] width 7 height 7
checkbox input "false"
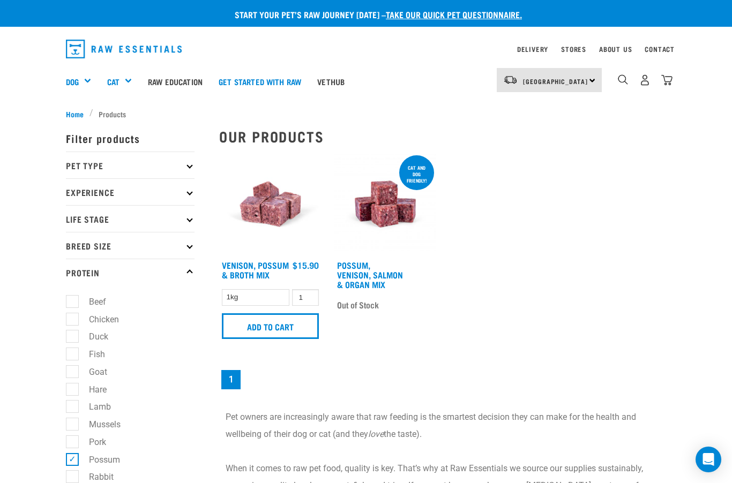
click at [72, 462] on label "Possum" at bounding box center [98, 459] width 53 height 13
click at [66, 461] on input "Possum" at bounding box center [69, 457] width 7 height 7
checkbox input "false"
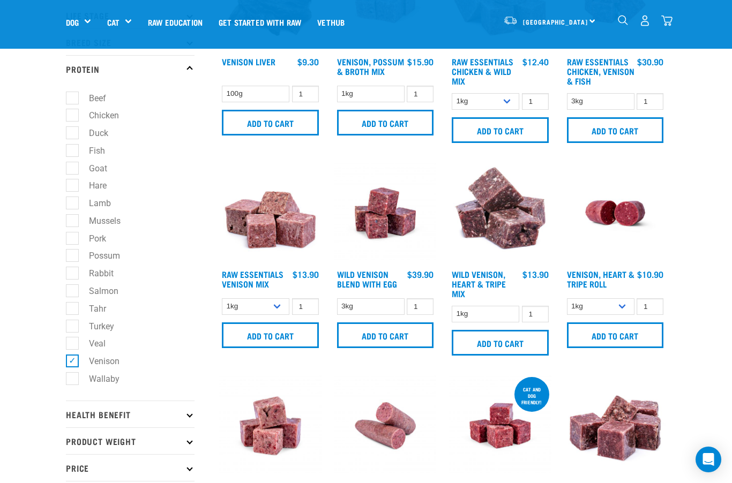
scroll to position [147, 0]
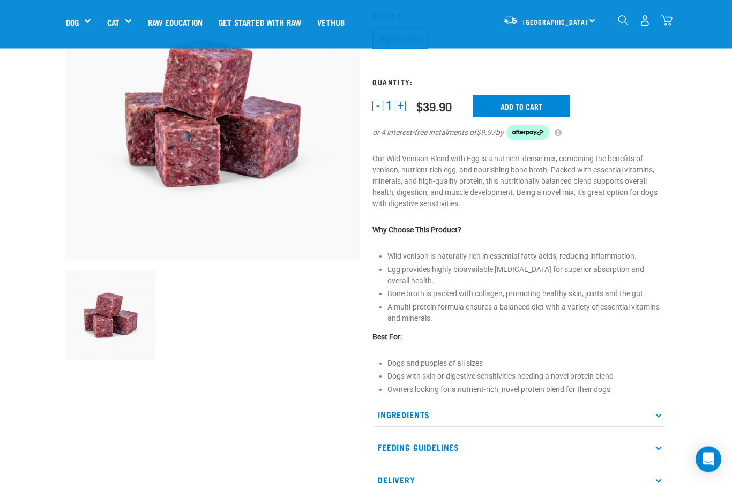
scroll to position [113, 0]
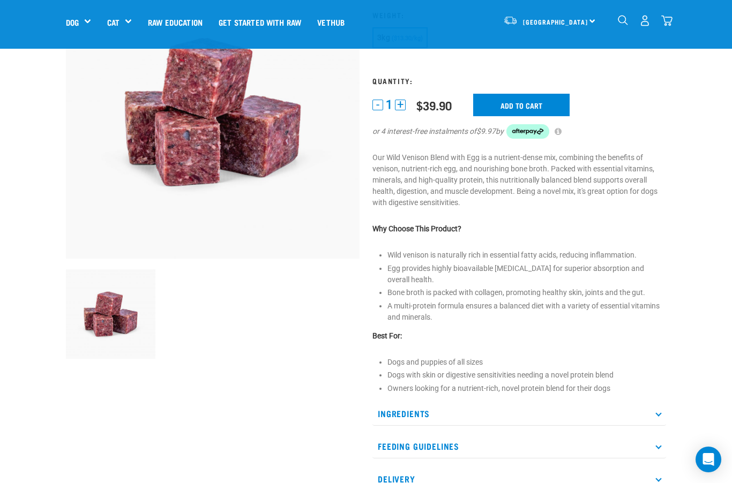
click at [659, 413] on icon at bounding box center [658, 413] width 6 height 6
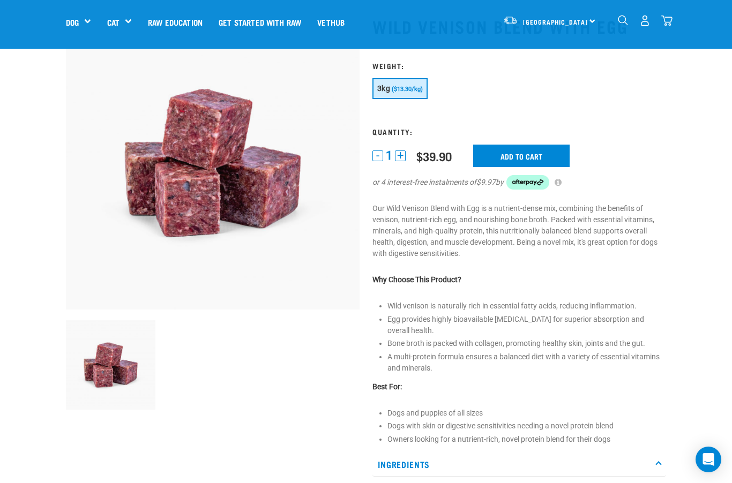
scroll to position [62, 0]
click at [523, 155] on input "Add to cart" at bounding box center [521, 156] width 96 height 23
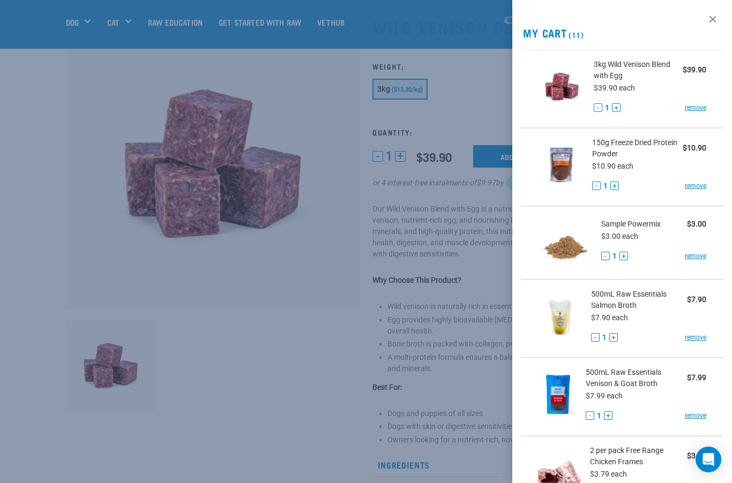
click at [671, 21] on div "View past orders / re-order My Cart (11) 3kg Wild Venison Blend with Egg $39.90…" at bounding box center [622, 241] width 220 height 483
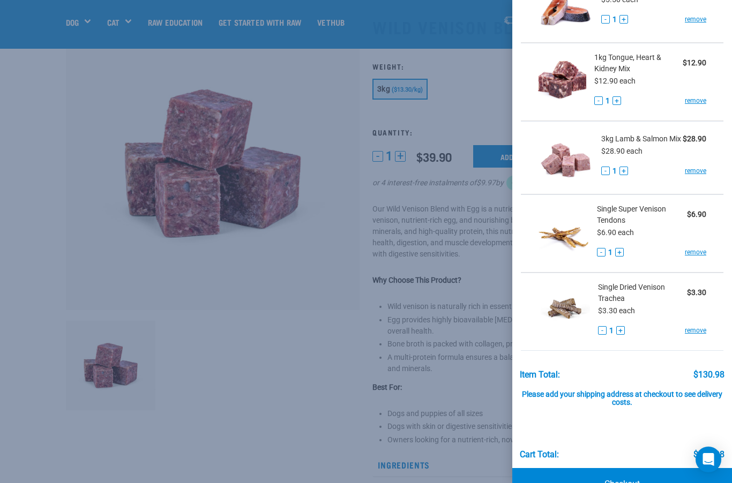
scroll to position [544, 0]
click at [631, 483] on link "Checkout" at bounding box center [622, 485] width 220 height 32
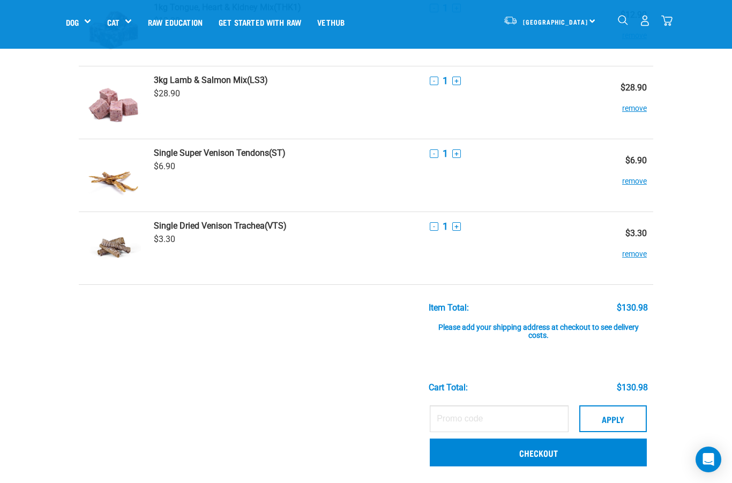
scroll to position [608, 0]
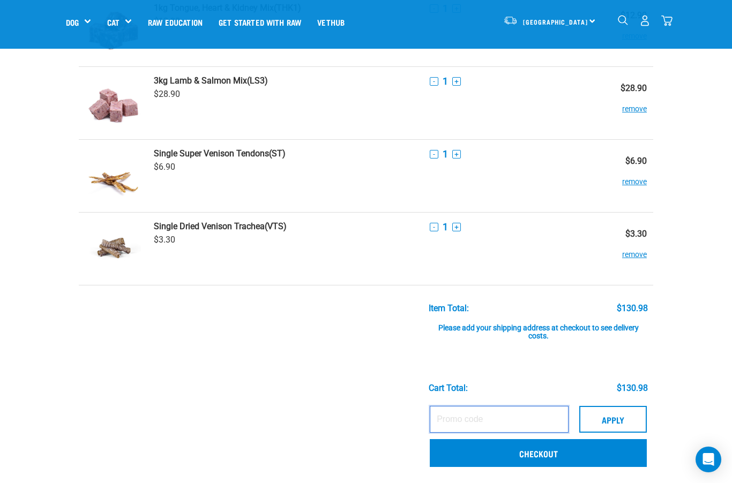
click at [460, 421] on input "text" at bounding box center [499, 419] width 139 height 27
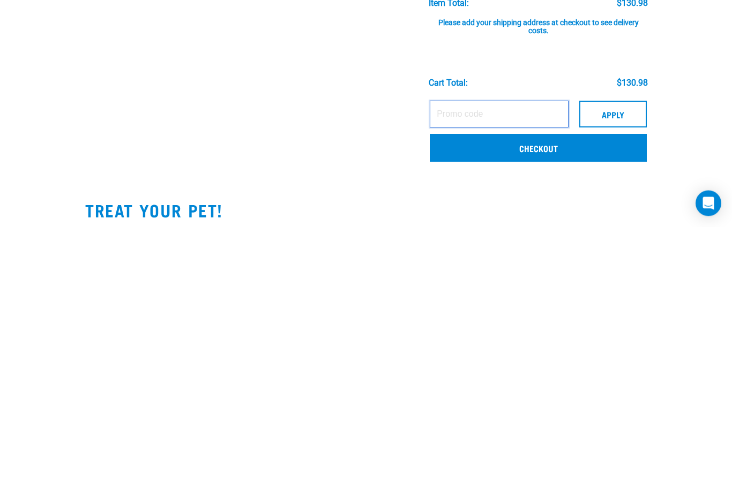
paste input "RAGDOLL10"
click at [625, 357] on button "Apply" at bounding box center [613, 370] width 68 height 27
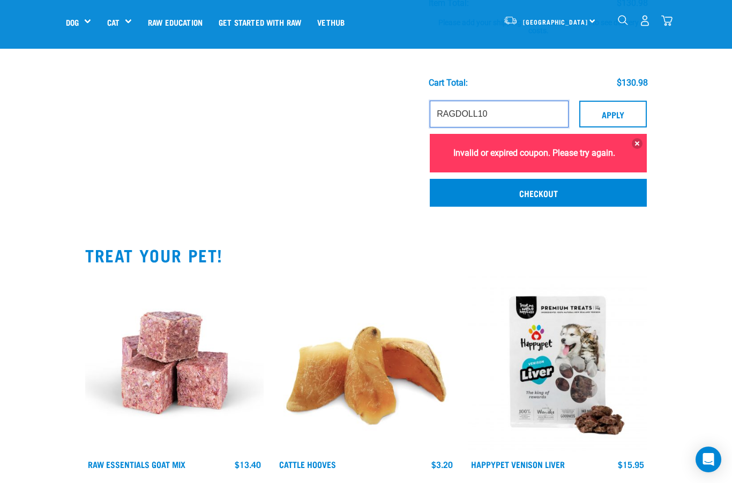
click at [506, 108] on input "RAGDOLL10" at bounding box center [499, 114] width 139 height 27
click at [509, 114] on input "RAGDOLL10" at bounding box center [499, 114] width 139 height 27
type input "R"
paste input "BENGAL10"
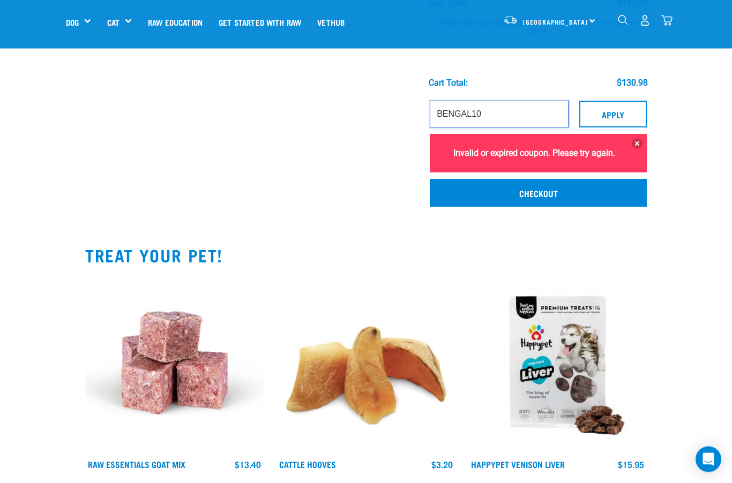
type input "BENGAL10"
click at [624, 109] on button "Apply" at bounding box center [613, 114] width 68 height 27
click at [605, 113] on button "Apply" at bounding box center [613, 114] width 68 height 27
click at [556, 207] on link "Checkout" at bounding box center [538, 193] width 217 height 28
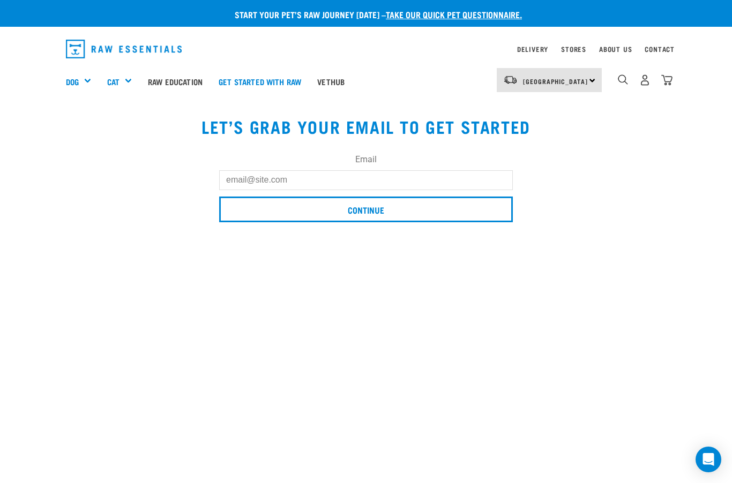
click at [260, 183] on input "Email" at bounding box center [366, 179] width 294 height 19
type input "[EMAIL_ADDRESS][DOMAIN_NAME]"
click at [392, 211] on input "Continue" at bounding box center [366, 210] width 294 height 26
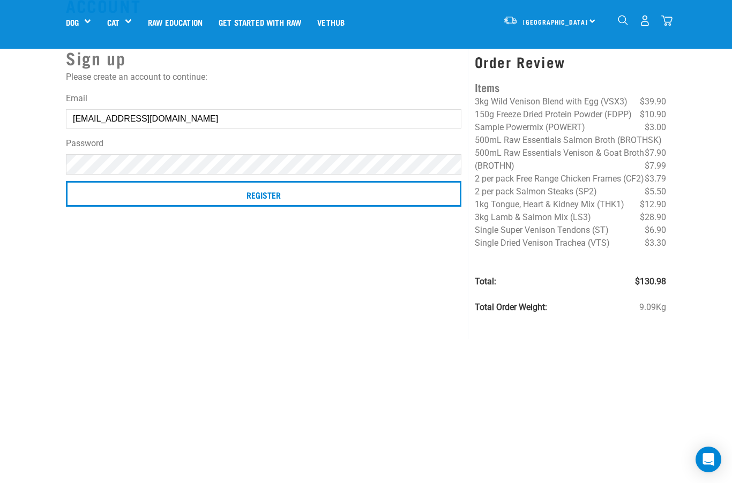
scroll to position [39, 0]
click at [147, 191] on input "Register" at bounding box center [263, 195] width 395 height 26
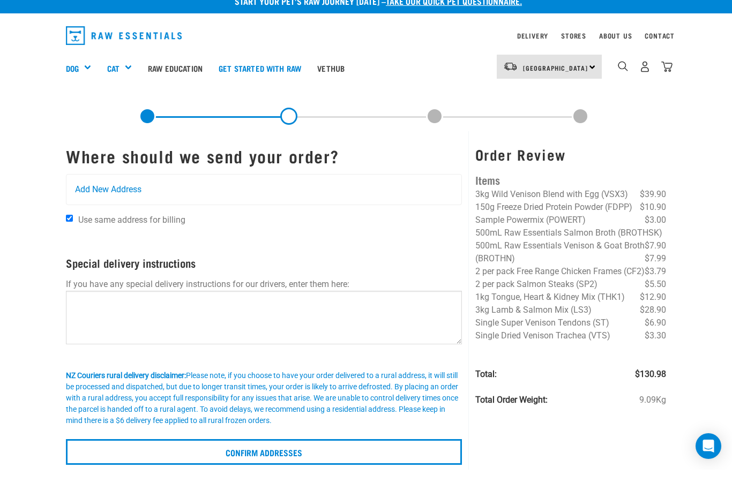
scroll to position [16, 0]
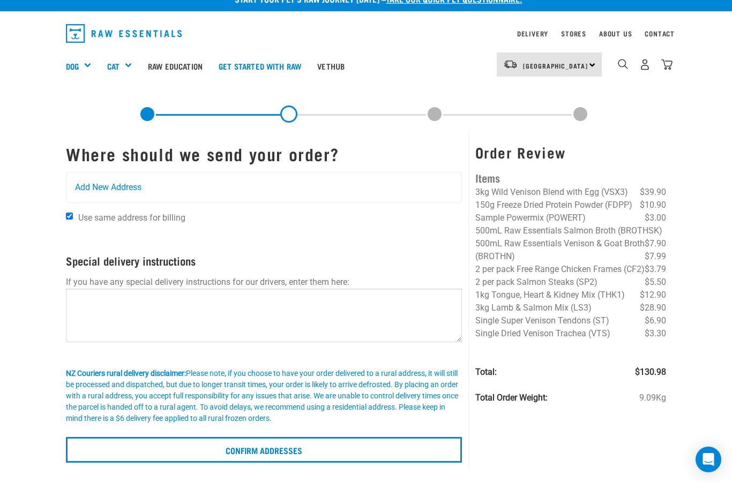
click at [177, 459] on input "Confirm addresses" at bounding box center [264, 450] width 396 height 26
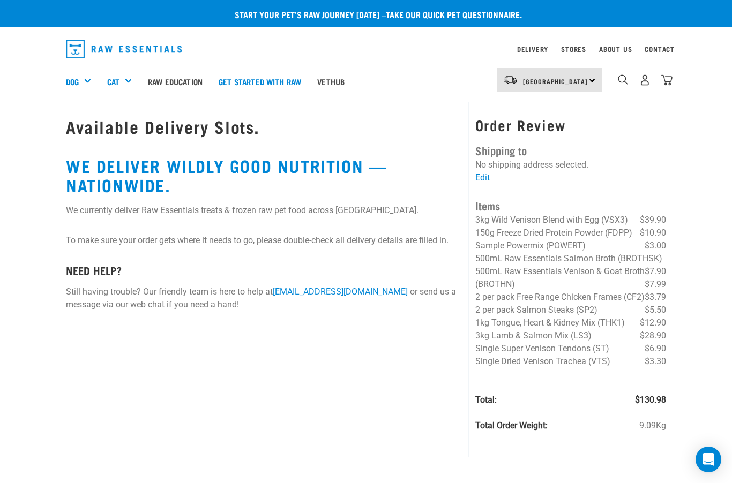
click at [671, 80] on img "dropdown navigation" at bounding box center [666, 79] width 11 height 11
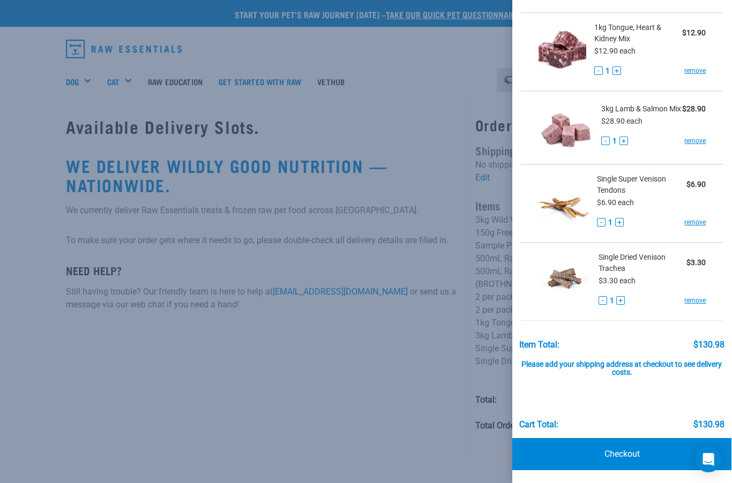
scroll to position [603, 0]
click at [648, 452] on link "Checkout" at bounding box center [622, 454] width 220 height 32
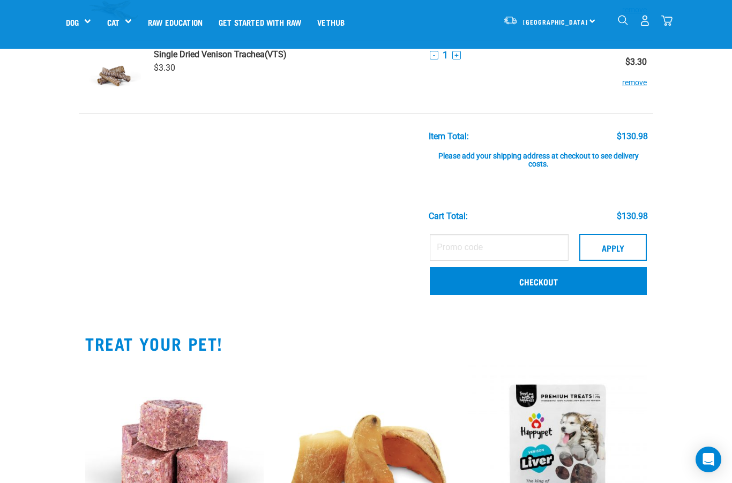
scroll to position [778, 0]
click at [547, 282] on link "Checkout" at bounding box center [538, 282] width 217 height 28
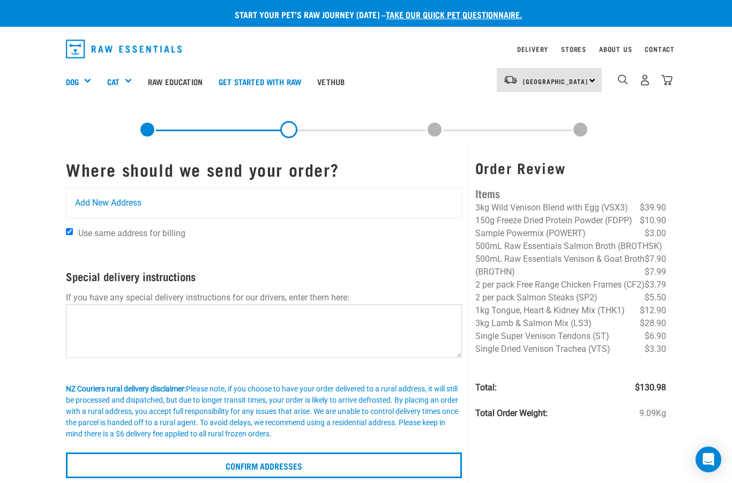
click at [89, 201] on span "Add New Address" at bounding box center [108, 203] width 66 height 13
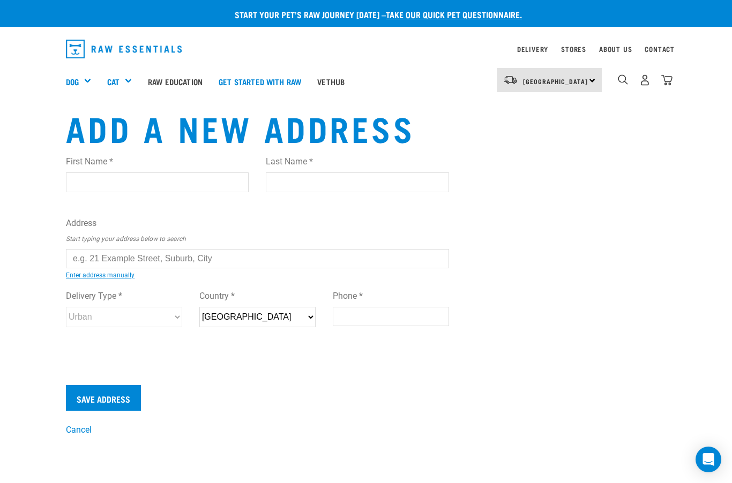
click at [83, 184] on input "First Name *" at bounding box center [157, 182] width 183 height 19
type input "[PERSON_NAME]"
click at [276, 184] on input "Last Name *" at bounding box center [357, 182] width 183 height 19
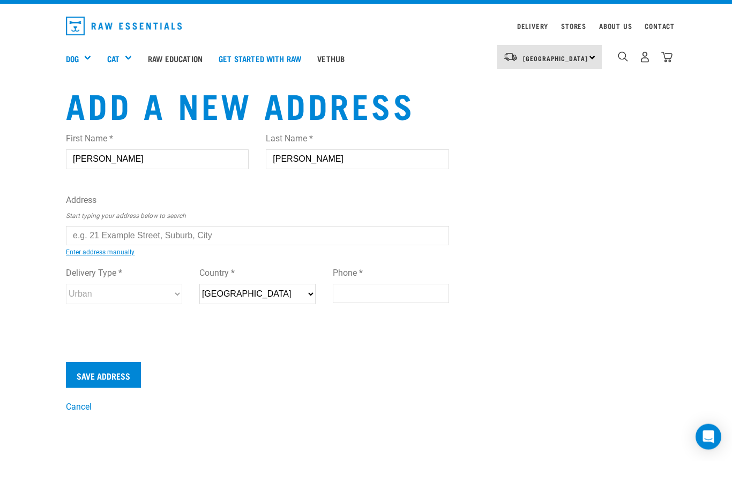
type input "[PERSON_NAME]"
click at [93, 249] on input "text" at bounding box center [257, 258] width 383 height 19
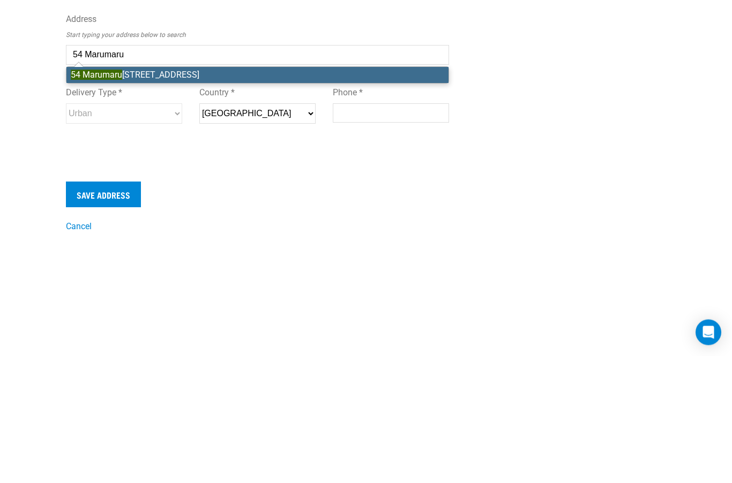
click at [145, 194] on li "54 Marumaru Street, Marton 4710" at bounding box center [257, 202] width 382 height 16
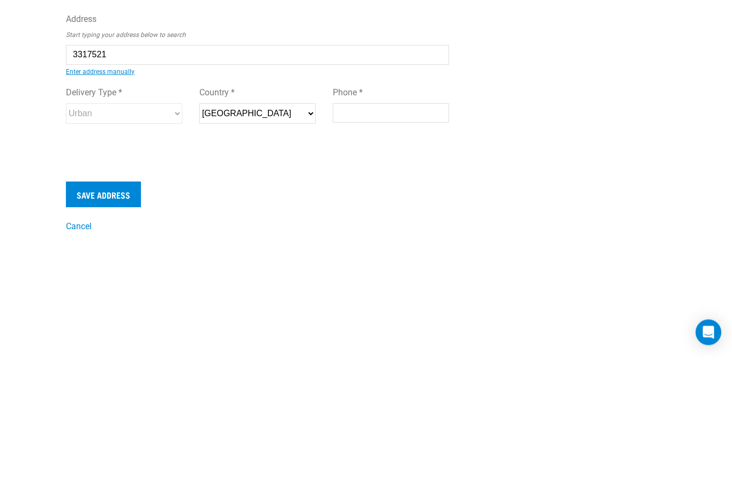
type input "54 Marumaru Street, Marton 4710"
type input "[STREET_ADDRESS]"
type input "Marton"
type input "Manawatu-Whanganui"
select select "MWT"
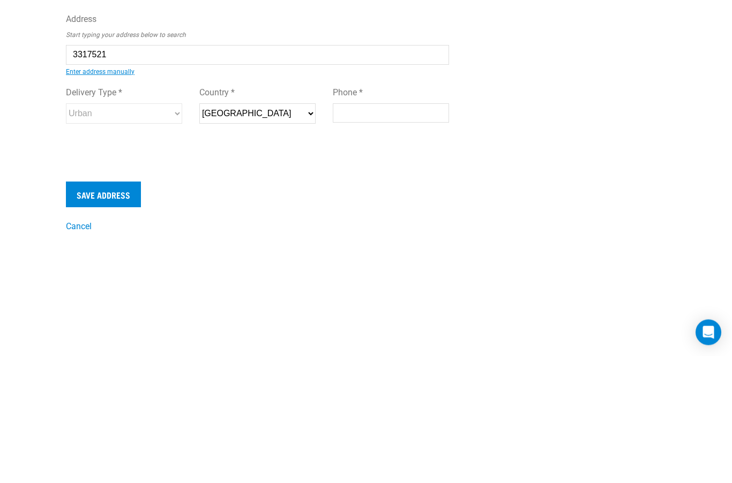
type input "4710"
select select "Urban"
click at [96, 309] on input "Save Address" at bounding box center [103, 322] width 75 height 26
click at [525, 108] on div "Add a new address First Name * Sue Last Name * Robinson Address Start typing yo…" at bounding box center [365, 196] width 617 height 328
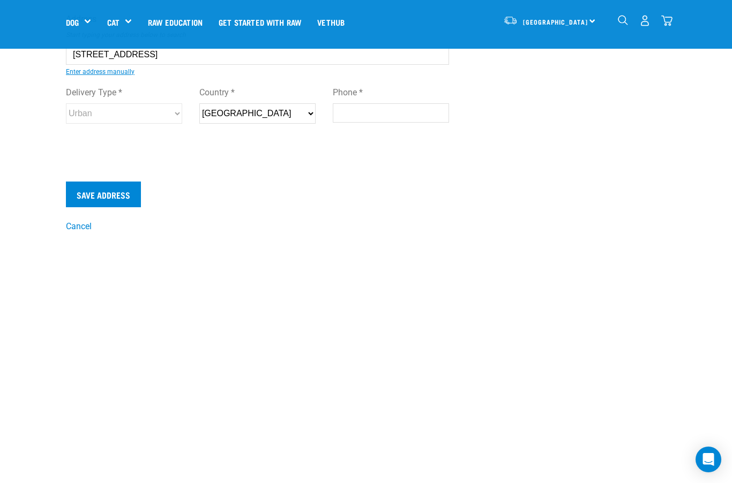
click at [355, 114] on input "Phone *" at bounding box center [391, 112] width 116 height 19
type input "0211270770"
click at [108, 202] on input "Save Address" at bounding box center [103, 195] width 75 height 26
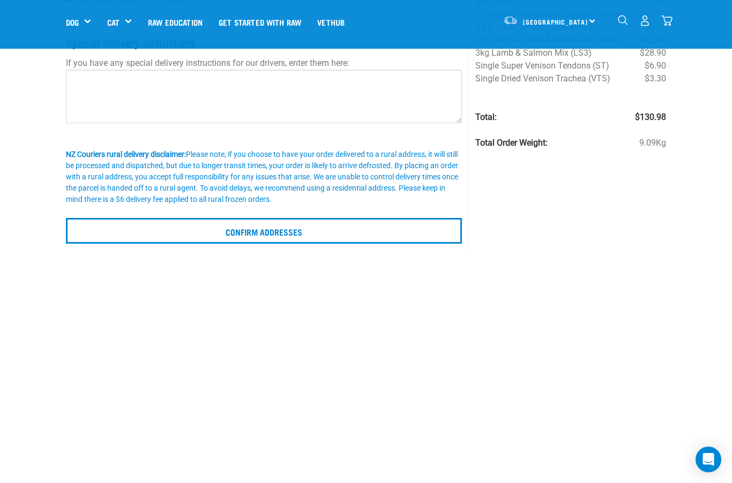
scroll to position [193, 0]
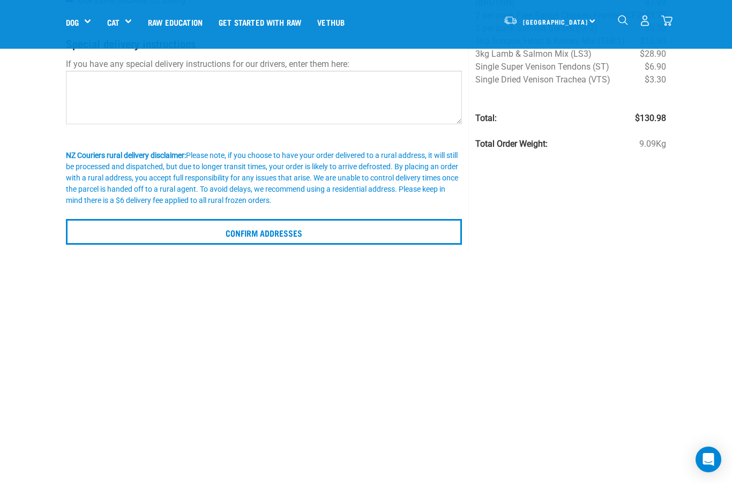
click at [282, 227] on input "Confirm addresses" at bounding box center [264, 232] width 396 height 26
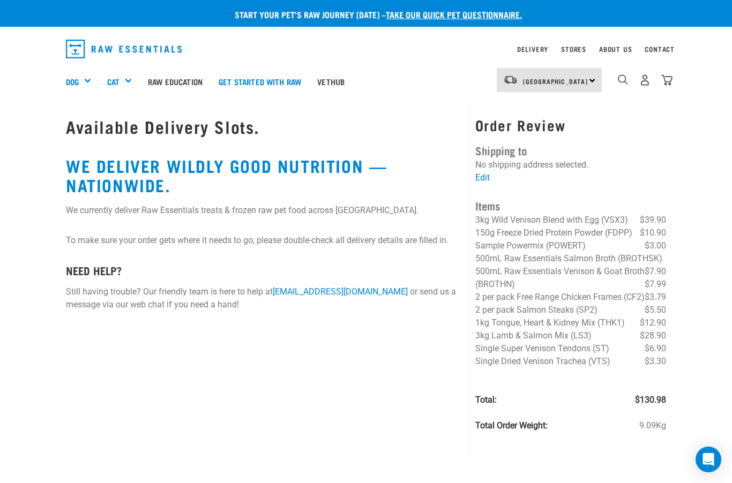
click at [666, 77] on img "dropdown navigation" at bounding box center [666, 79] width 11 height 11
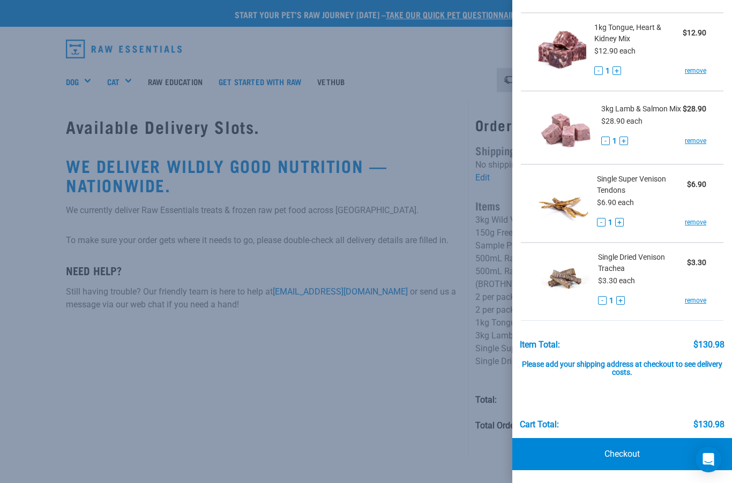
scroll to position [603, 0]
click at [628, 368] on div "Please add your shipping address at checkout to see delivery costs." at bounding box center [622, 364] width 205 height 28
click at [638, 453] on link "Checkout" at bounding box center [622, 454] width 220 height 32
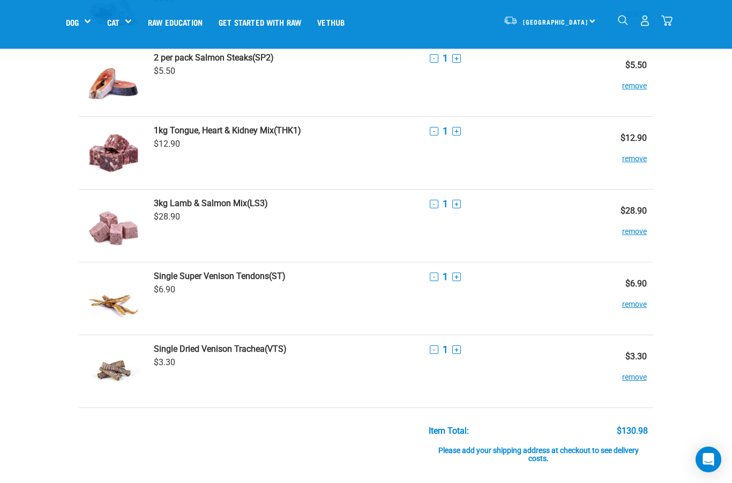
scroll to position [484, 0]
click at [645, 23] on img "dropdown navigation" at bounding box center [644, 20] width 11 height 11
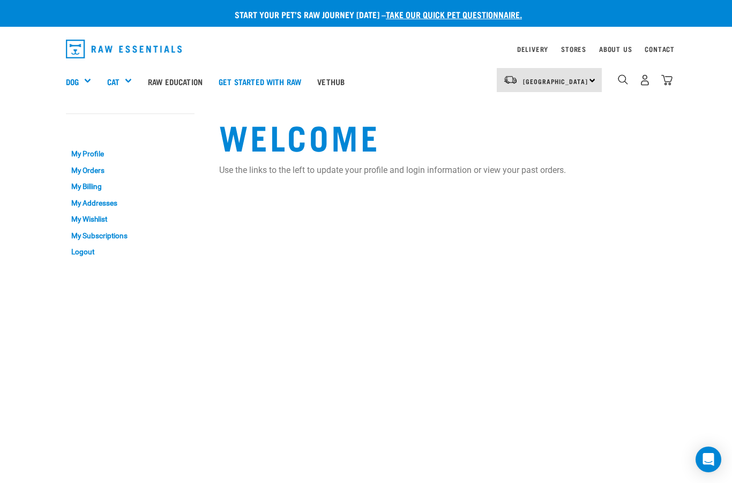
click at [103, 200] on link "My Addresses" at bounding box center [130, 203] width 129 height 17
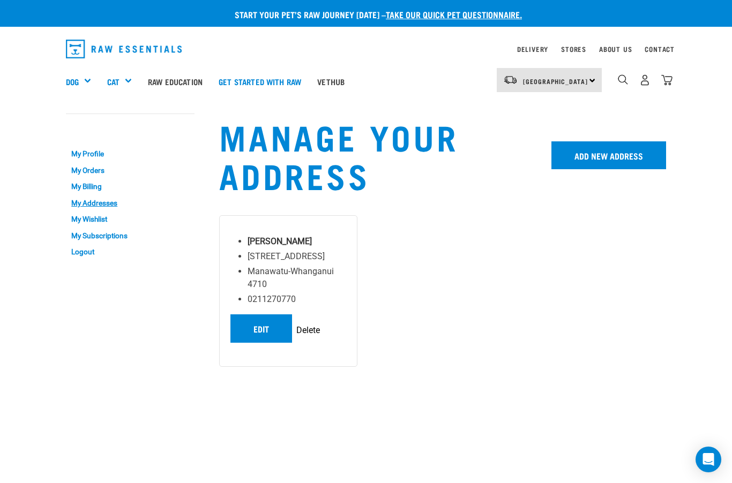
click at [672, 78] on img "dropdown navigation" at bounding box center [666, 79] width 11 height 11
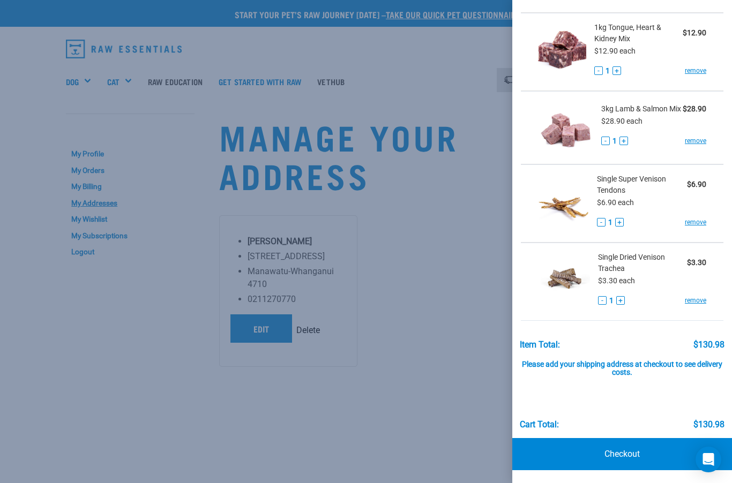
scroll to position [603, 0]
click at [635, 454] on link "Checkout" at bounding box center [622, 454] width 220 height 32
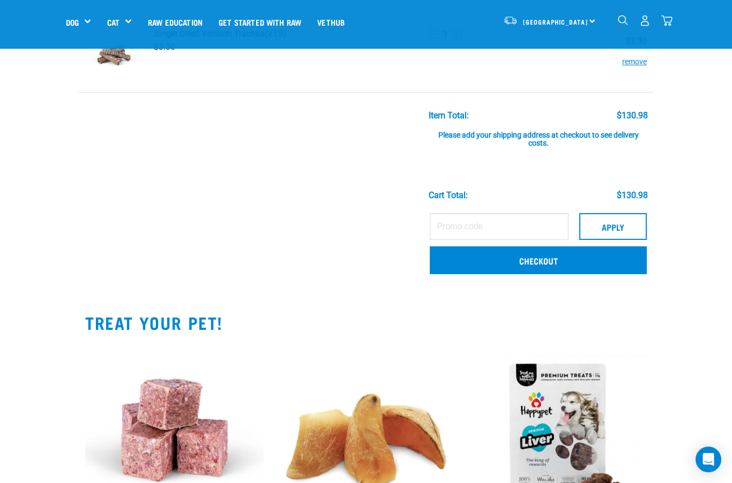
scroll to position [800, 0]
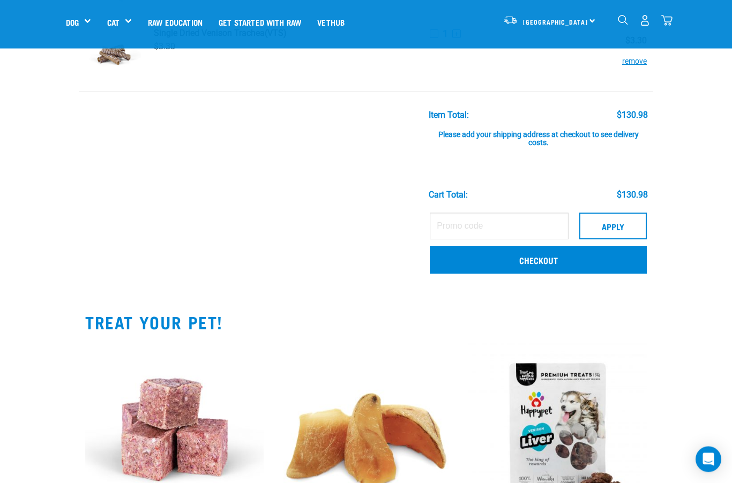
click at [554, 261] on link "Checkout" at bounding box center [538, 260] width 217 height 28
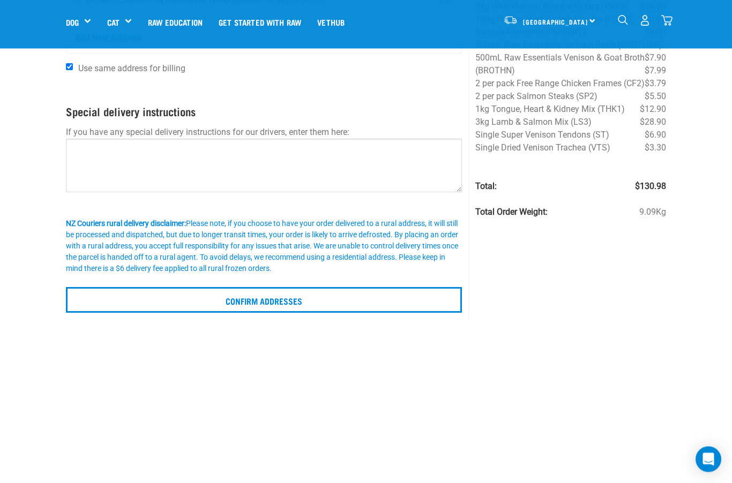
scroll to position [125, 0]
click at [287, 298] on input "Confirm addresses" at bounding box center [264, 300] width 396 height 26
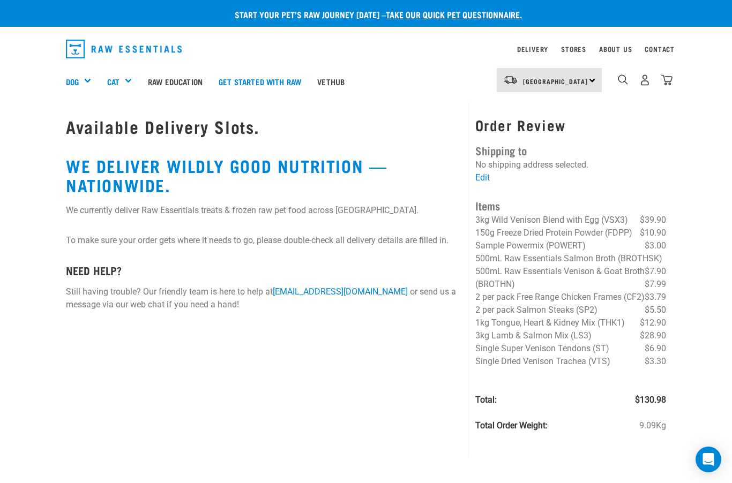
click at [483, 176] on link "Edit" at bounding box center [482, 178] width 14 height 10
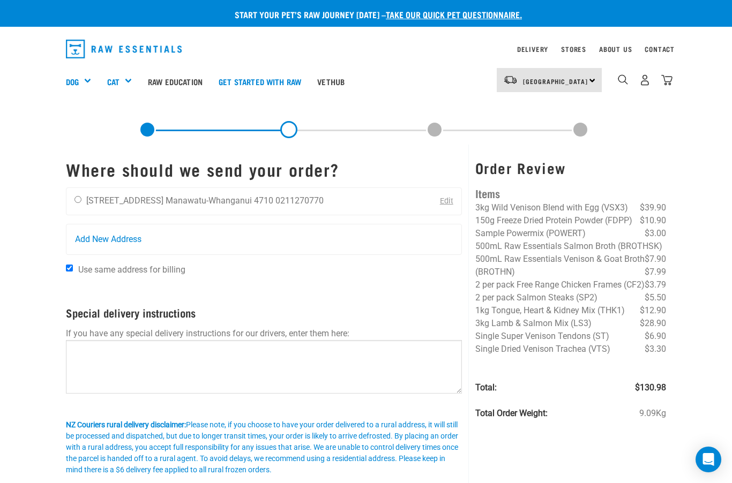
click at [75, 201] on input "radio" at bounding box center [77, 199] width 7 height 7
radio input "true"
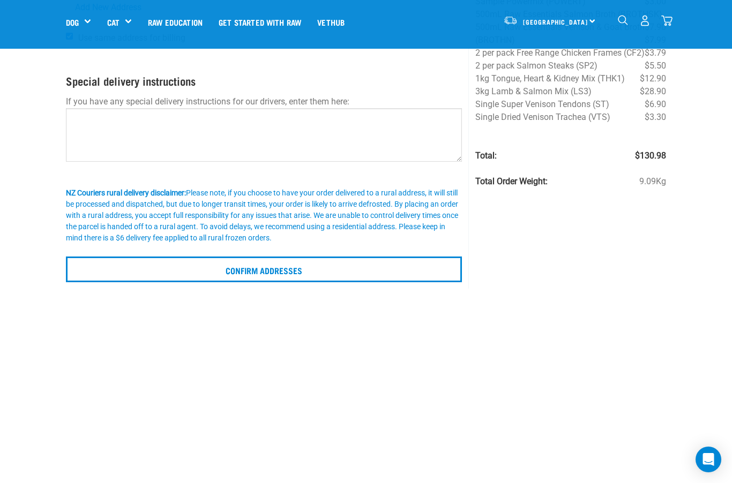
scroll to position [134, 0]
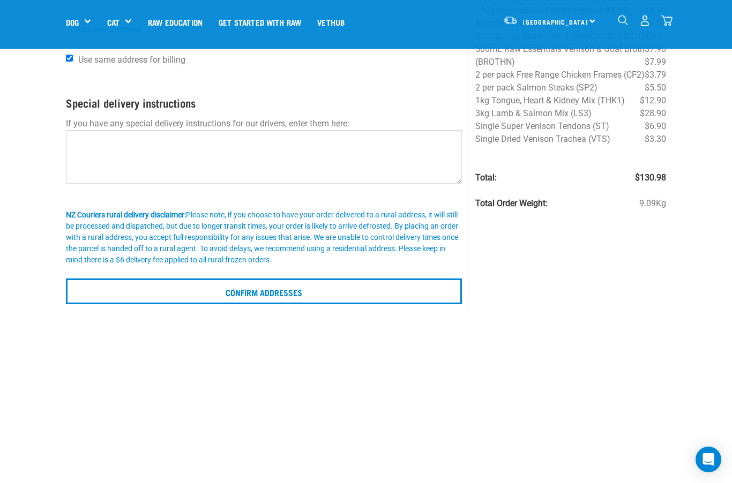
click at [290, 291] on input "Confirm addresses" at bounding box center [264, 292] width 396 height 26
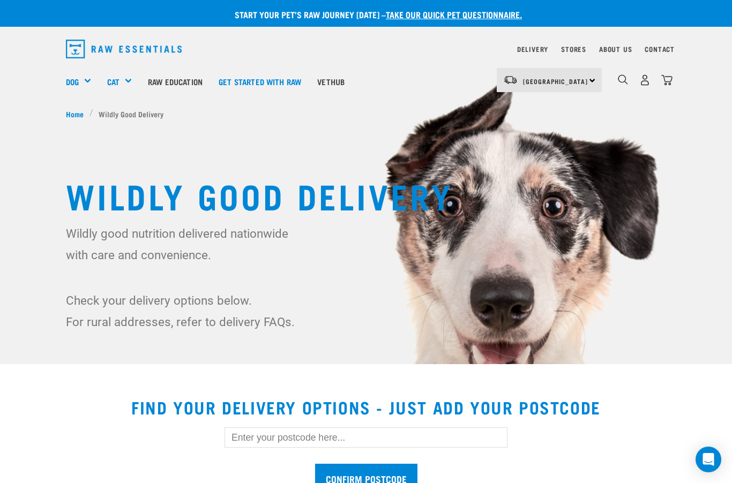
click at [324, 432] on input "text" at bounding box center [365, 438] width 283 height 20
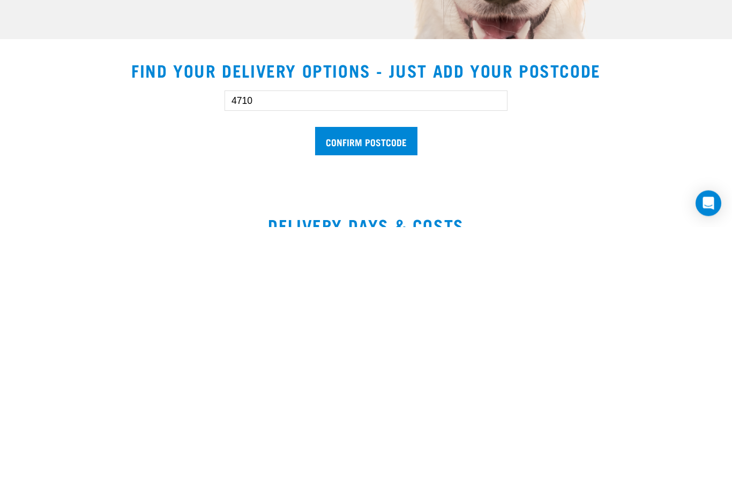
type input "4710"
click at [385, 384] on input "Confirm postcode" at bounding box center [366, 398] width 102 height 28
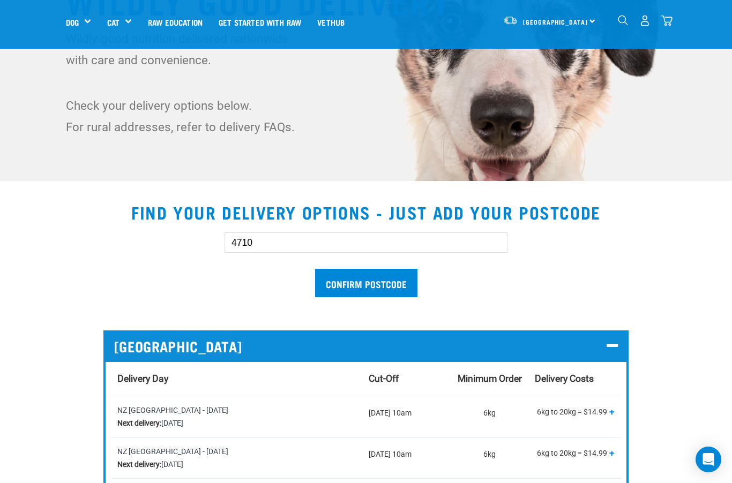
scroll to position [164, 0]
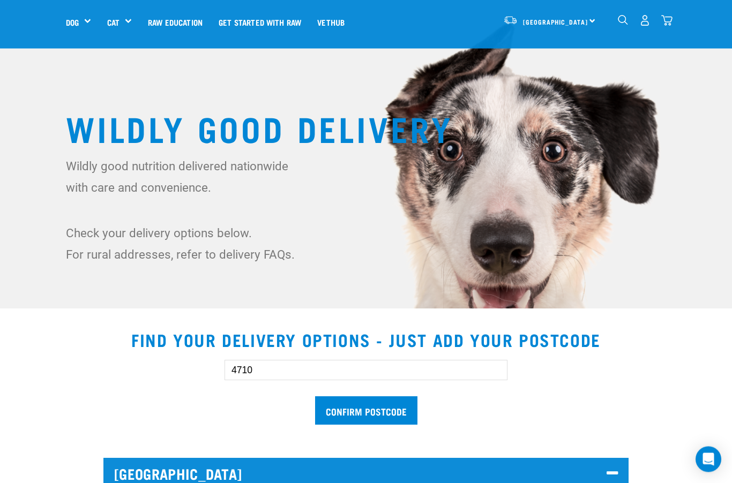
click at [380, 416] on input "Confirm postcode" at bounding box center [366, 411] width 102 height 28
click at [376, 414] on input "Confirm postcode" at bounding box center [366, 410] width 102 height 28
click at [671, 23] on img "dropdown navigation" at bounding box center [666, 20] width 11 height 11
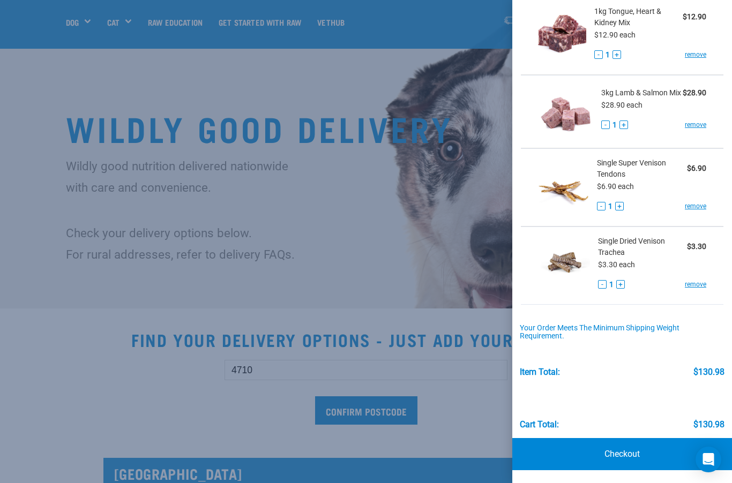
scroll to position [619, 0]
click at [490, 419] on div at bounding box center [366, 241] width 732 height 483
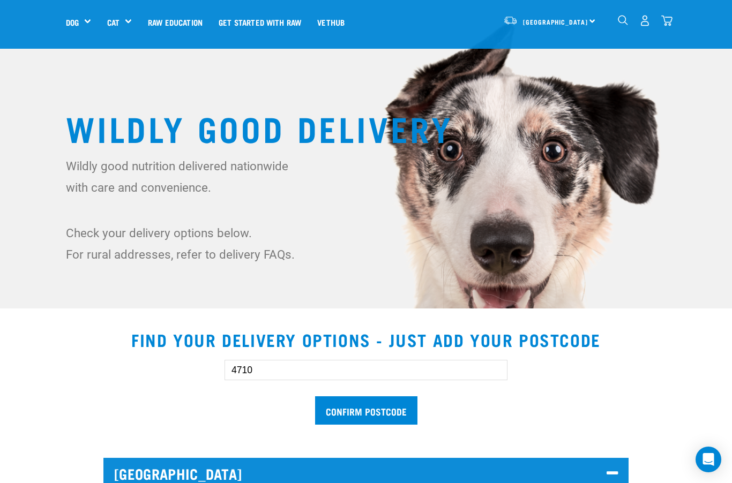
click at [643, 19] on img "dropdown navigation" at bounding box center [644, 20] width 11 height 11
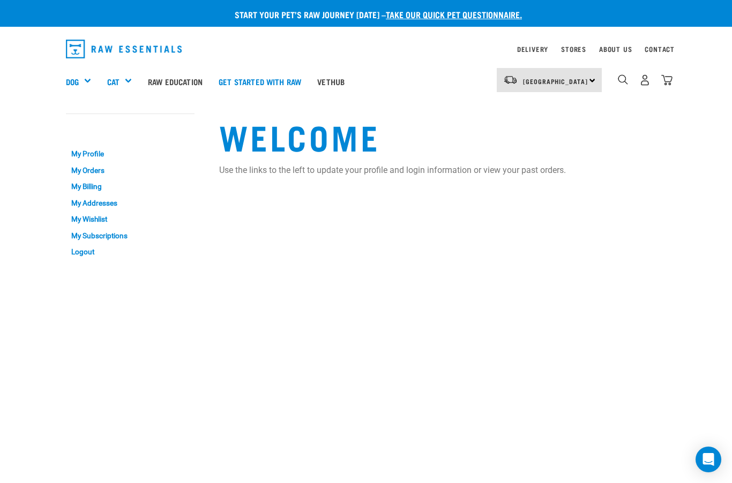
click at [94, 171] on link "My Orders" at bounding box center [130, 170] width 129 height 17
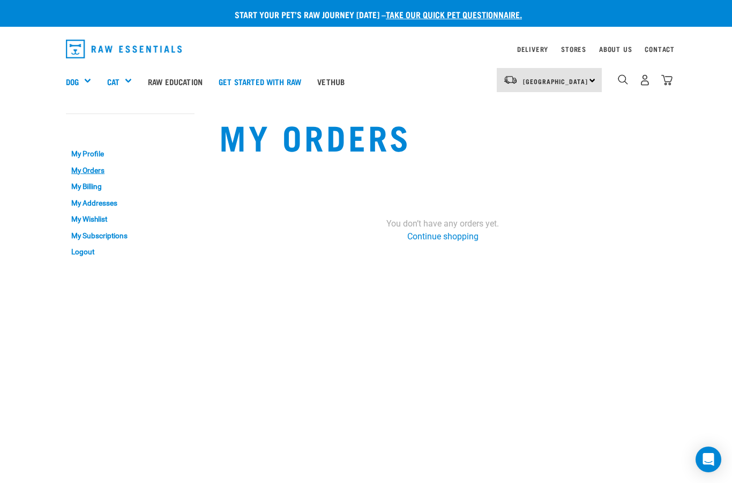
click at [668, 79] on img "dropdown navigation" at bounding box center [666, 79] width 11 height 11
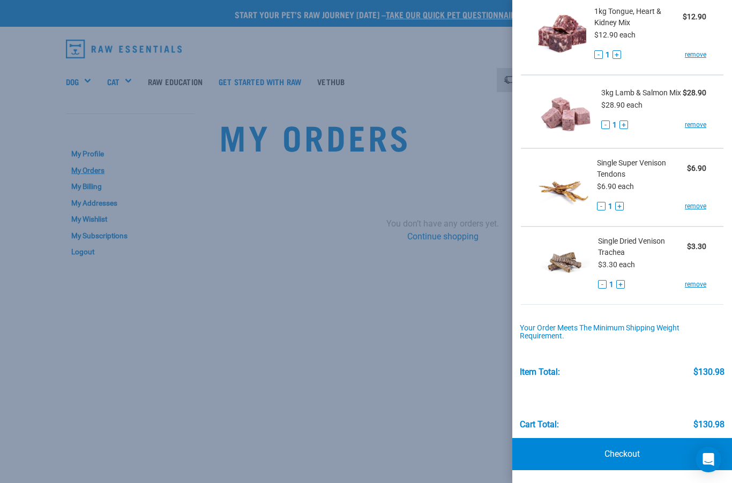
scroll to position [619, 0]
click at [641, 455] on link "Checkout" at bounding box center [622, 454] width 220 height 32
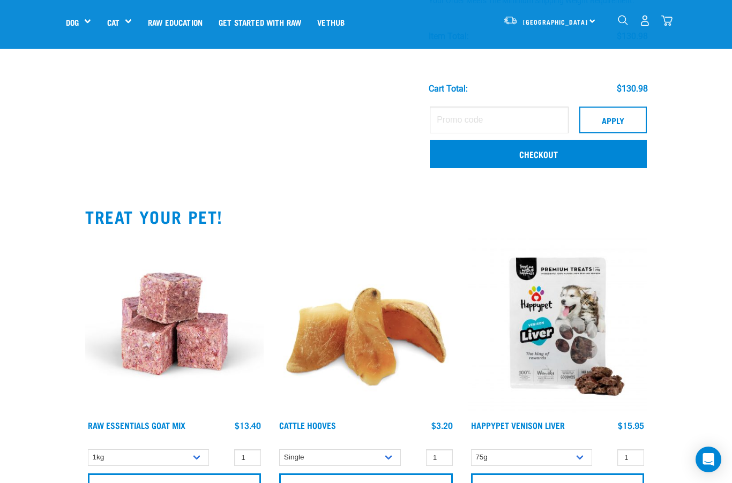
scroll to position [902, 0]
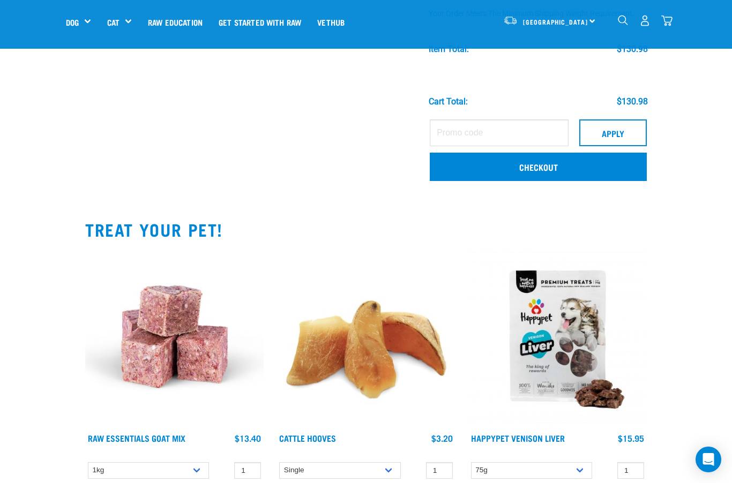
click at [539, 168] on link "Checkout" at bounding box center [538, 167] width 217 height 28
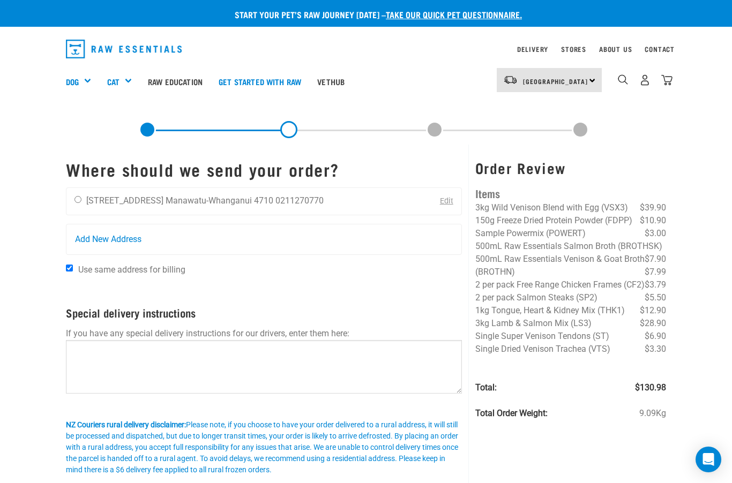
click at [81, 201] on input "radio" at bounding box center [77, 199] width 7 height 7
radio input "true"
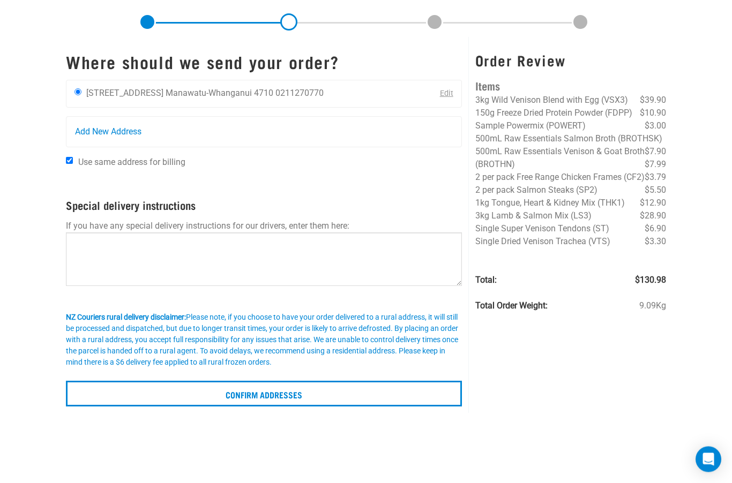
scroll to position [109, 0]
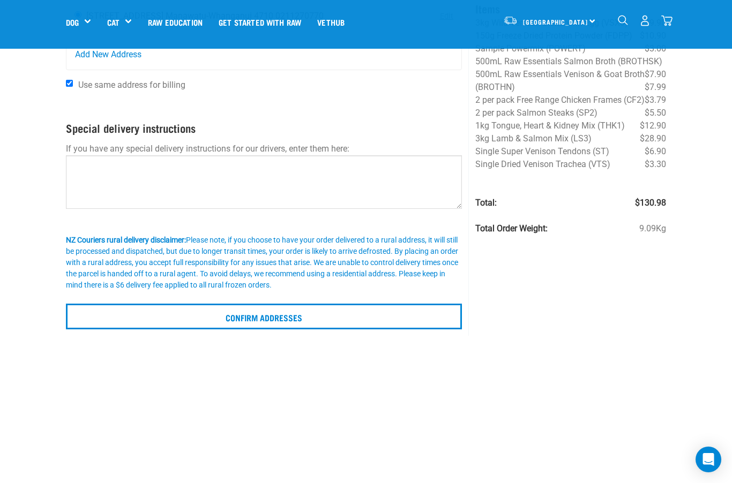
click at [283, 320] on input "Confirm addresses" at bounding box center [264, 317] width 396 height 26
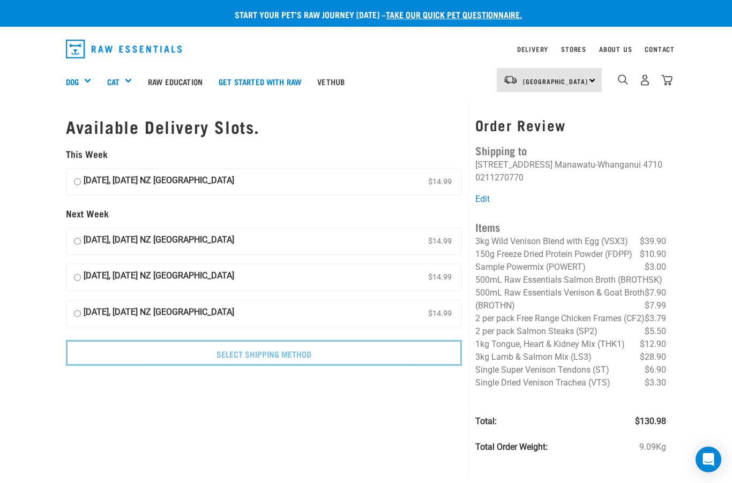
click at [81, 178] on input "17 October, Friday NZ Couriers North Island $14.99" at bounding box center [77, 182] width 7 height 16
radio input "true"
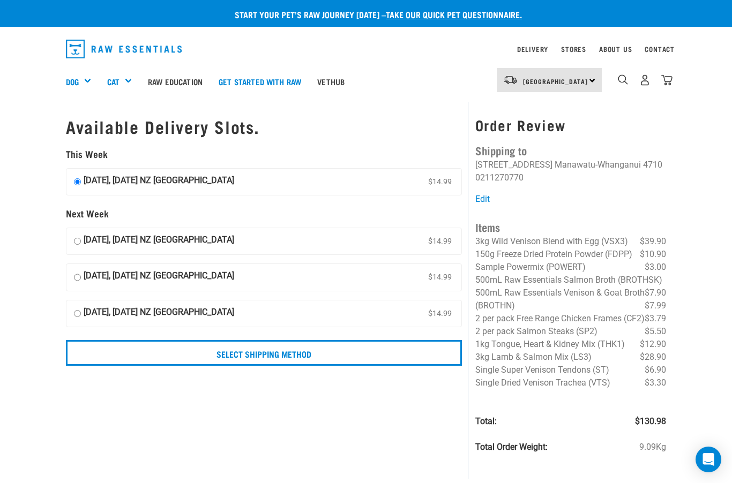
click at [299, 350] on input "Select Shipping Method" at bounding box center [264, 353] width 396 height 26
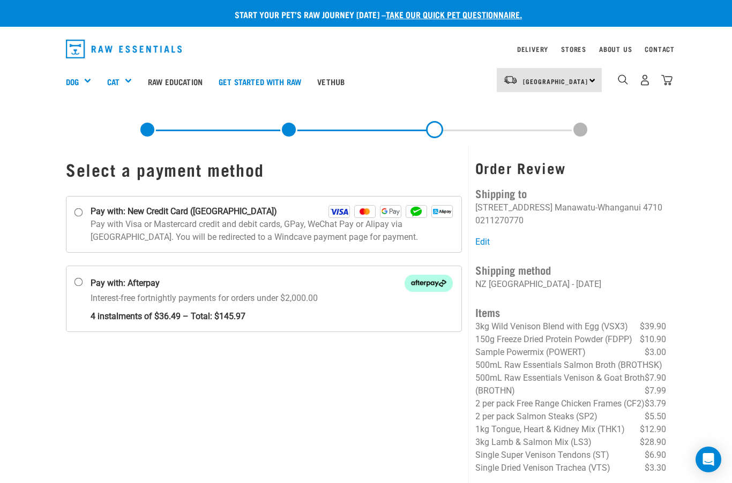
click at [81, 283] on input "Pay with: Afterpay Interest-free fortnightly payments for orders under $2,000.00" at bounding box center [78, 282] width 9 height 9
radio input "true"
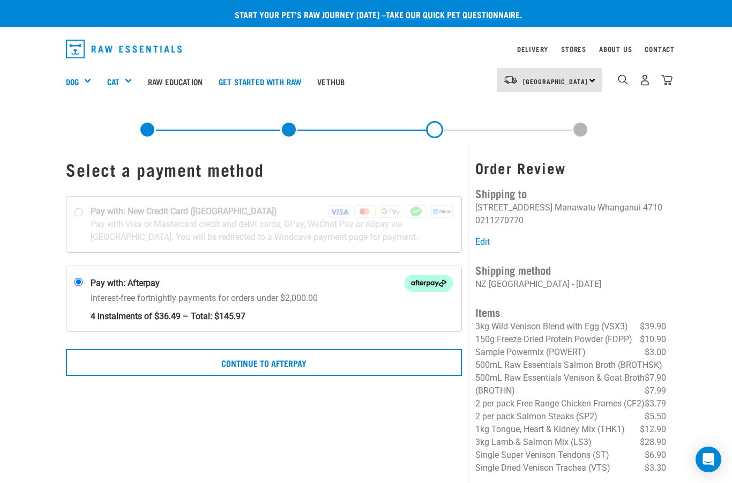
click at [290, 360] on button "Continue to Afterpay" at bounding box center [264, 362] width 396 height 27
click at [295, 363] on button "Confirm Payment" at bounding box center [264, 362] width 396 height 27
